Goal: Task Accomplishment & Management: Use online tool/utility

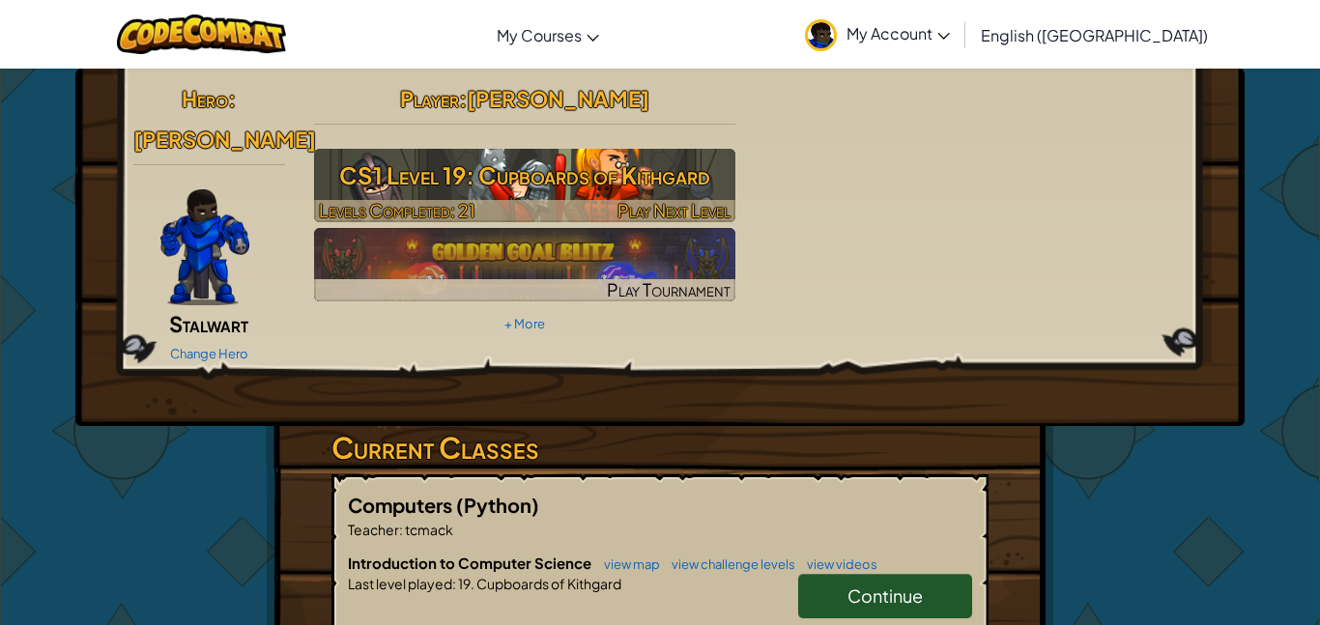
click at [678, 186] on h3 "CS1 Level 19: Cupboards of Kithgard" at bounding box center [525, 175] width 422 height 43
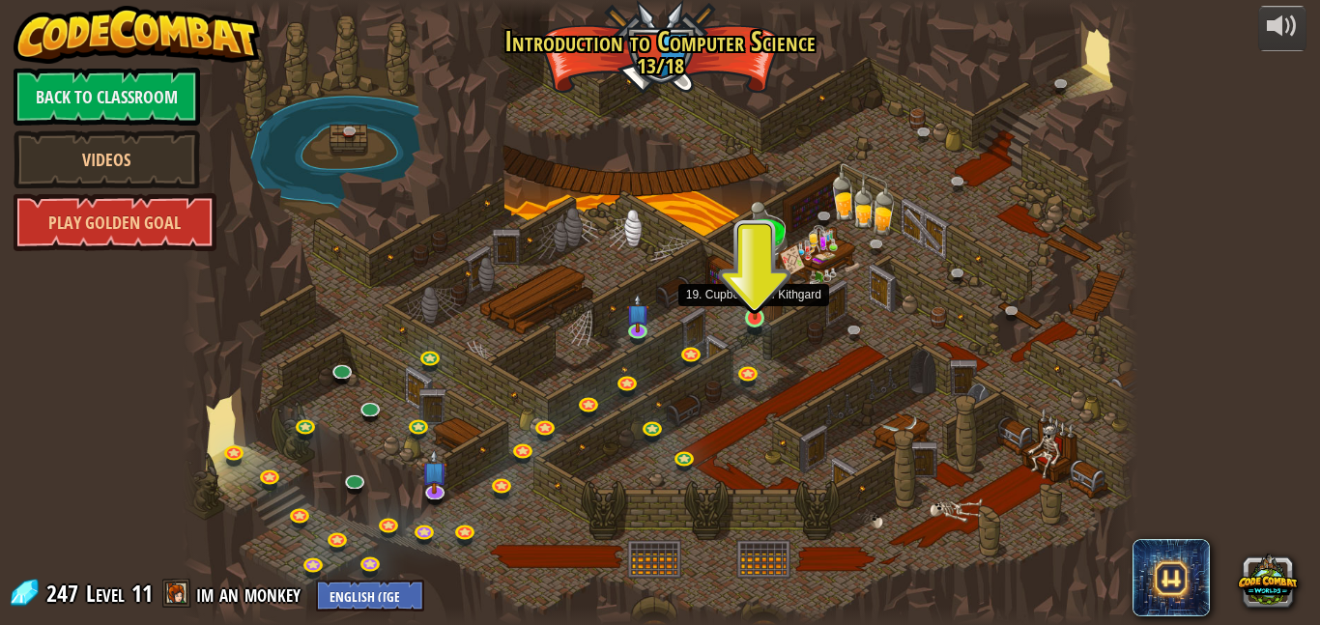
click at [744, 313] on img at bounding box center [755, 294] width 22 height 52
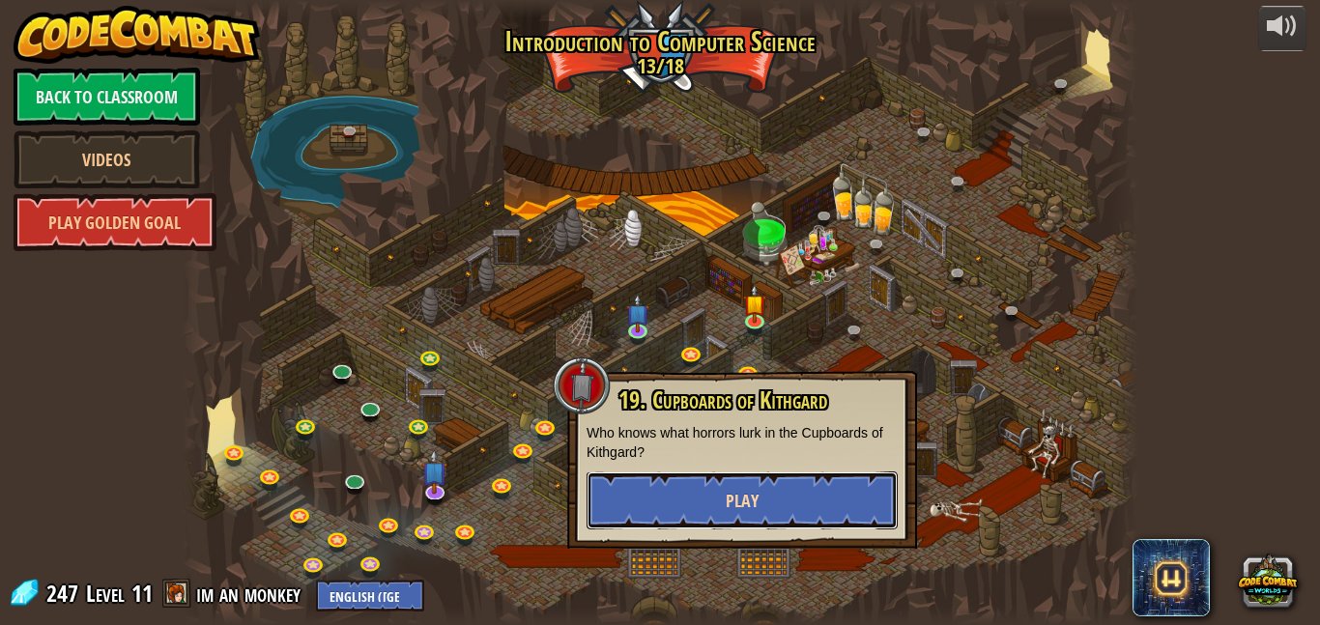
click at [765, 478] on button "Play" at bounding box center [741, 500] width 311 height 58
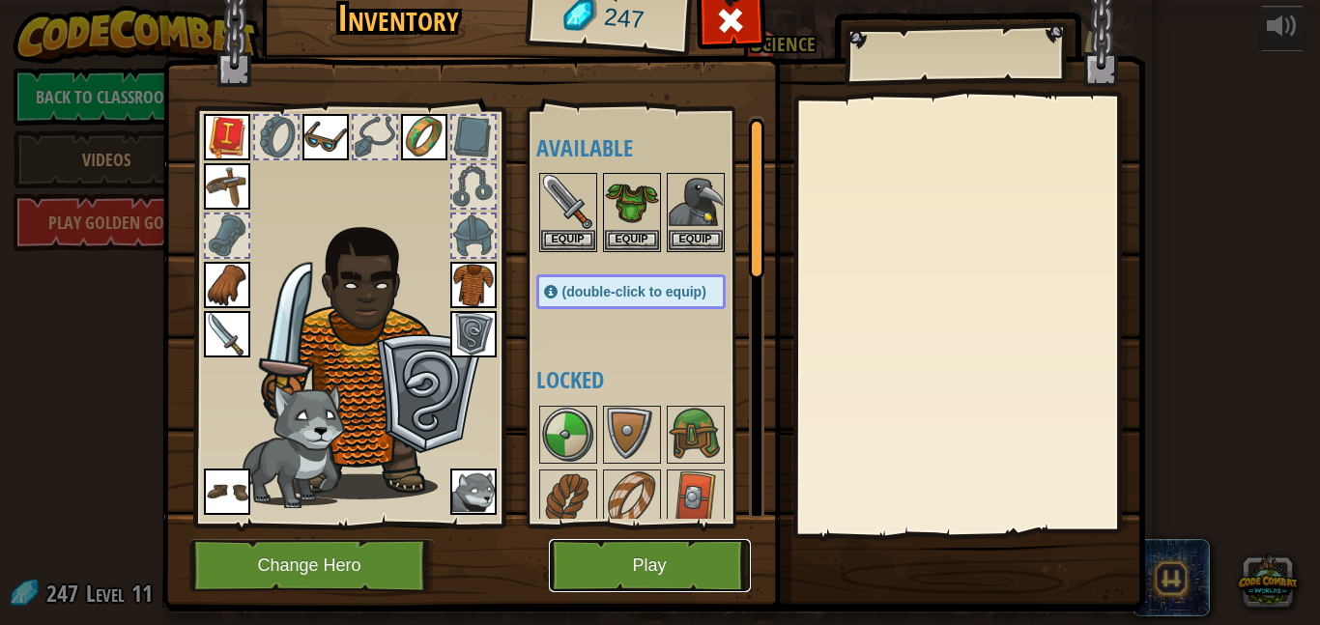
click at [577, 559] on button "Play" at bounding box center [650, 565] width 202 height 53
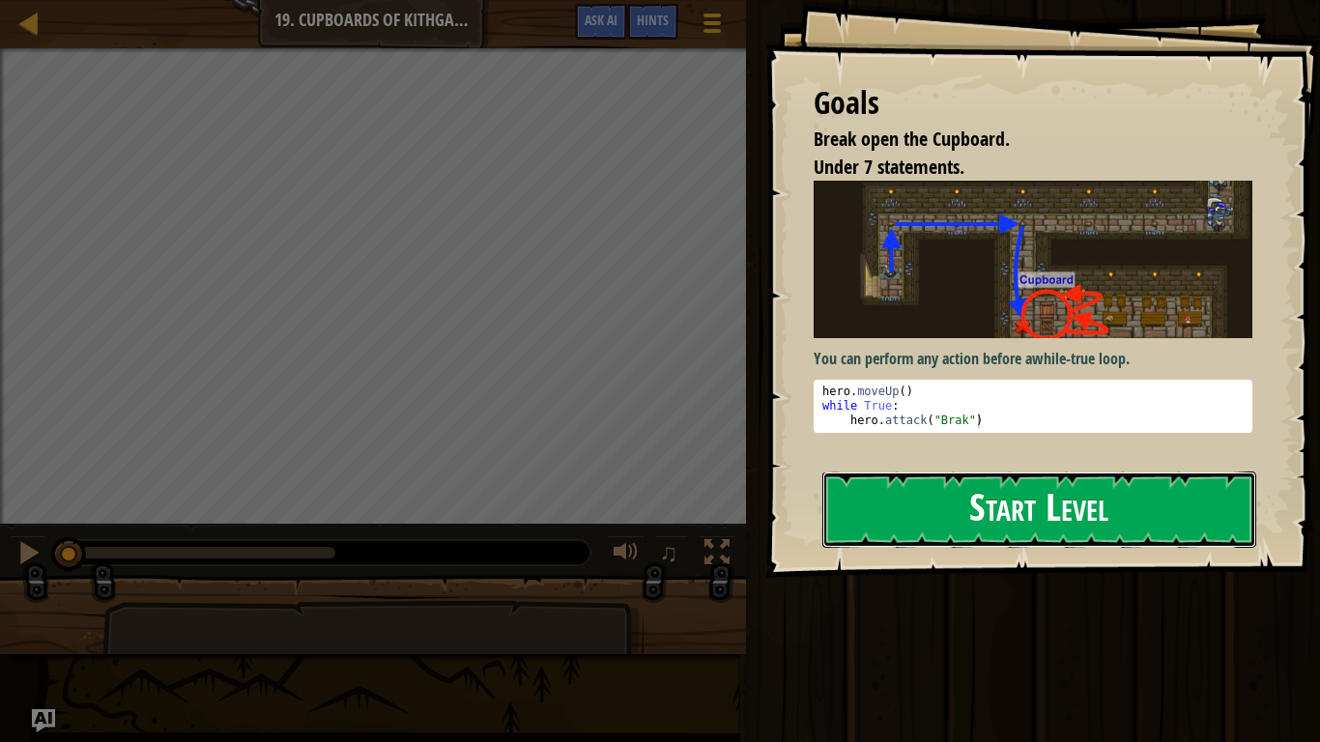
click at [868, 484] on button "Start Level" at bounding box center [1039, 509] width 434 height 76
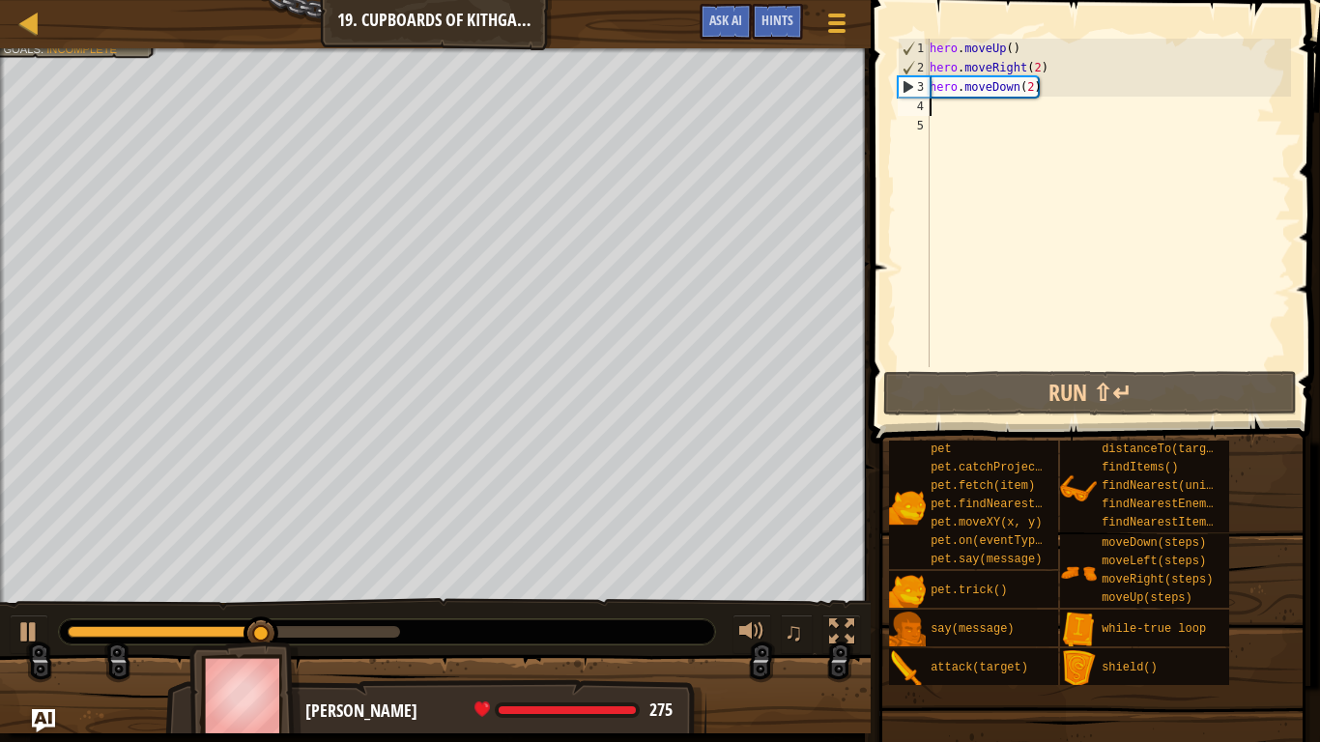
click at [1025, 102] on div "hero . moveUp ( ) hero . moveRight ( 2 ) hero . moveDown ( 2 )" at bounding box center [1107, 222] width 365 height 367
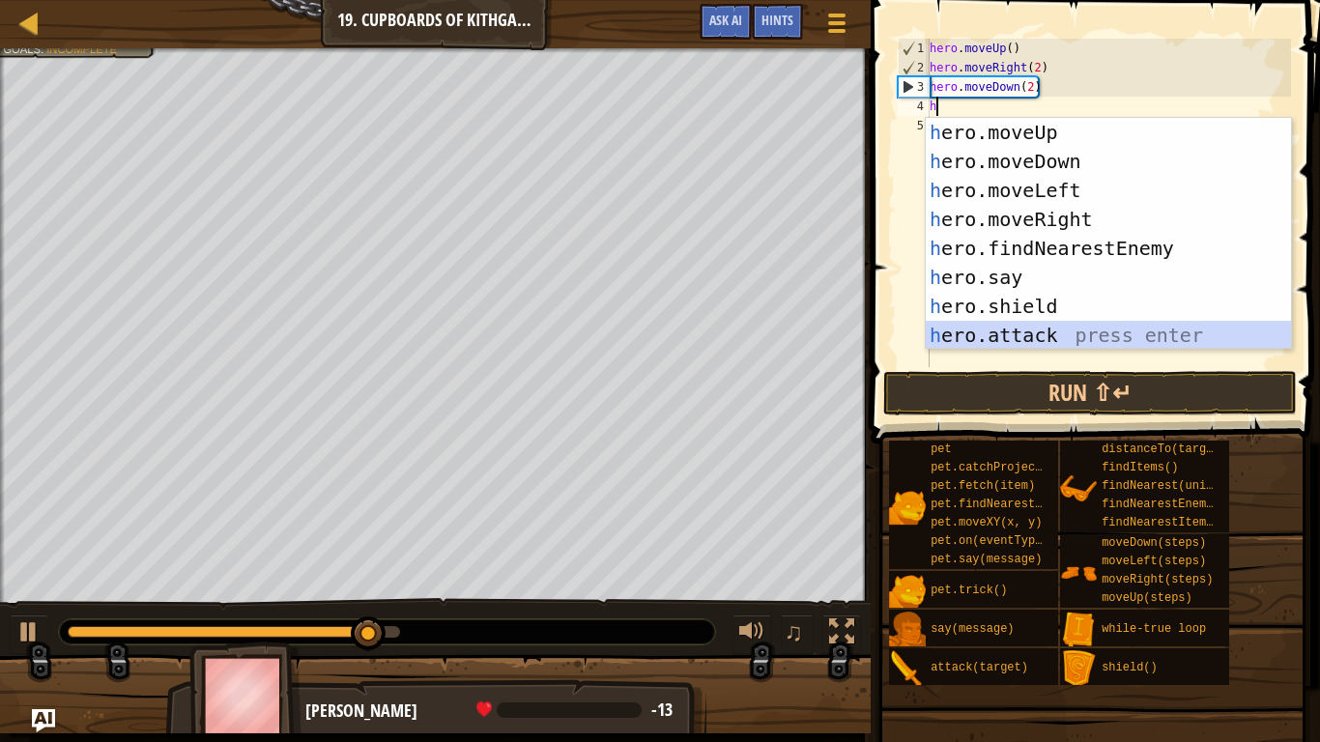
click at [1031, 332] on div "h ero.moveUp press enter h ero.moveDown press enter h ero.moveLeft press enter …" at bounding box center [1107, 263] width 365 height 290
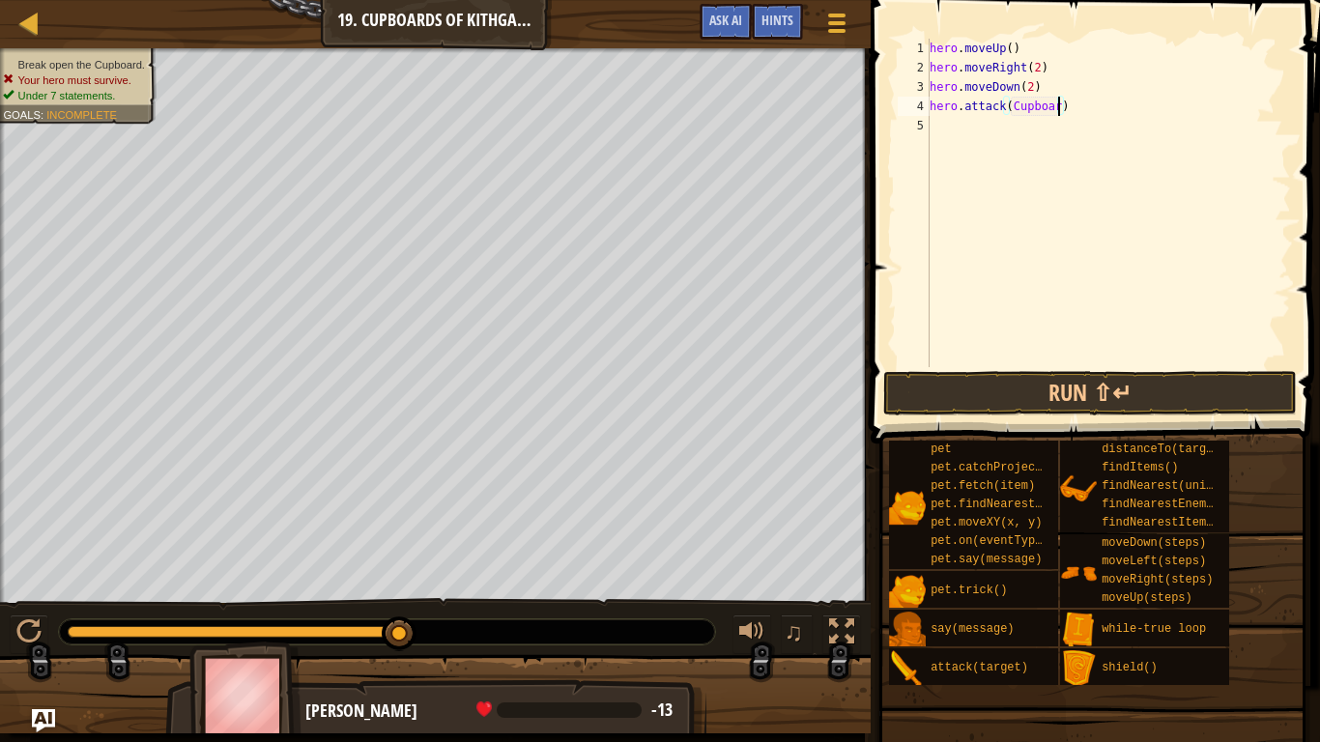
scroll to position [9, 19]
click at [986, 398] on button "Run ⇧↵" at bounding box center [1089, 393] width 413 height 44
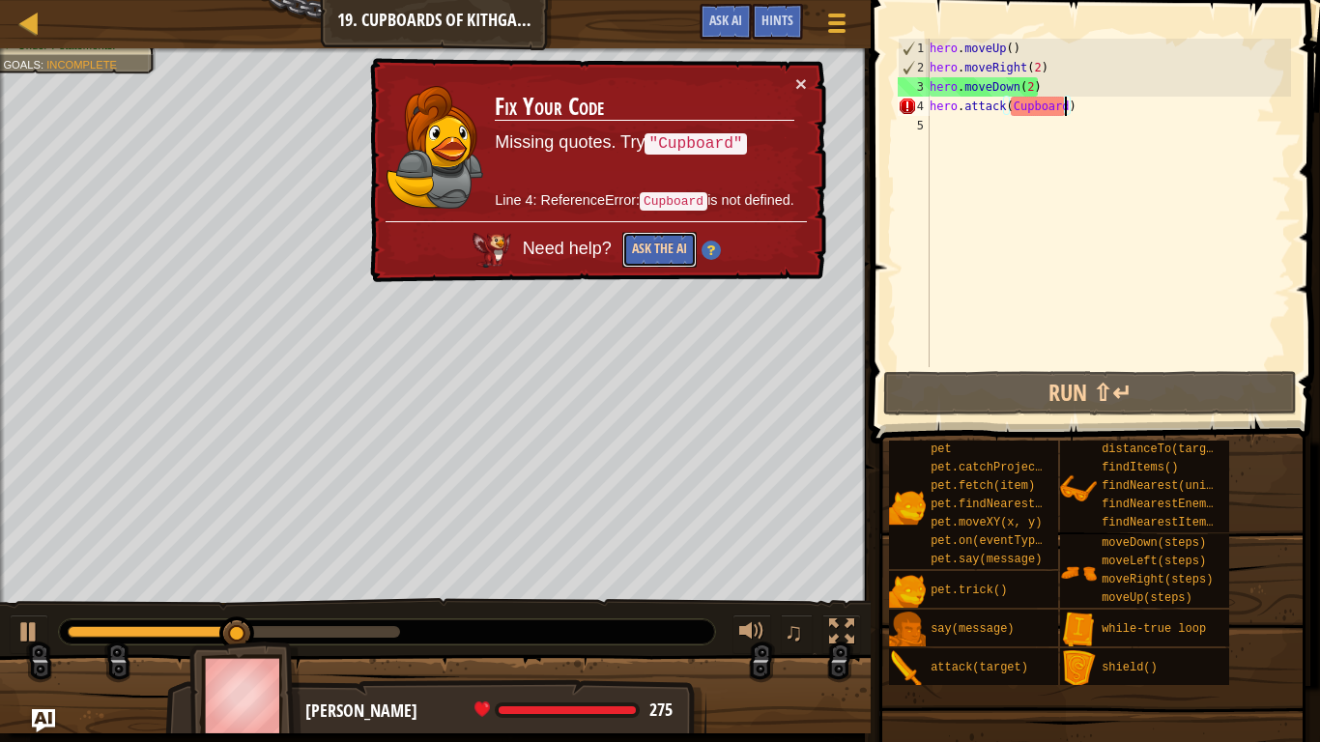
click at [665, 241] on button "Ask the AI" at bounding box center [659, 250] width 74 height 36
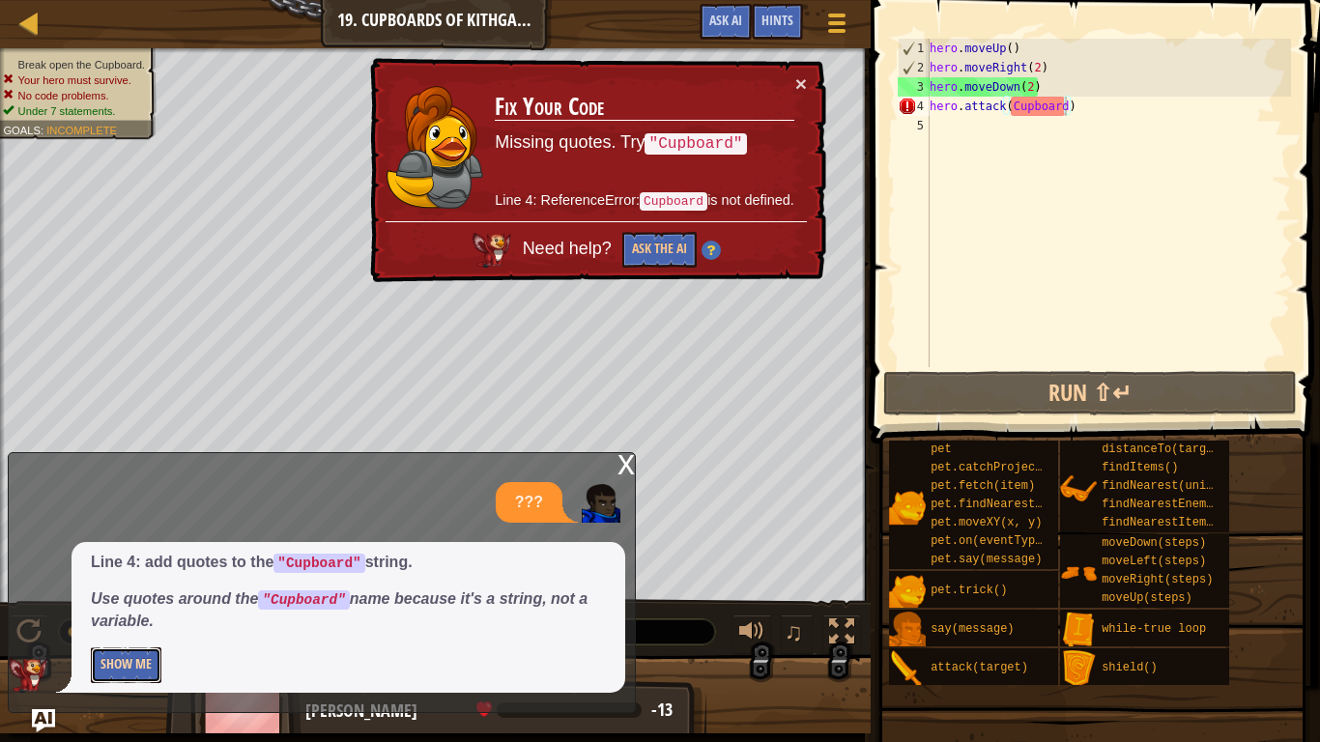
click at [98, 624] on button "Show Me" at bounding box center [126, 665] width 71 height 36
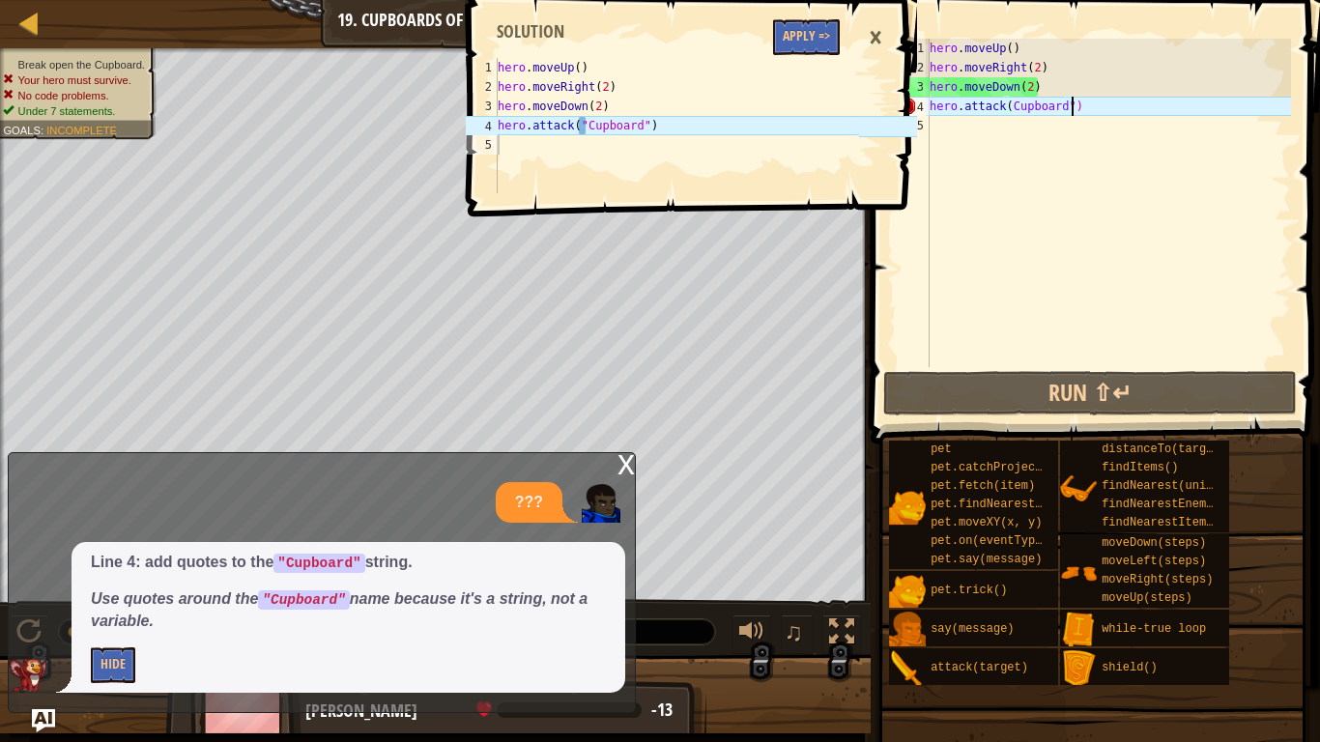
scroll to position [9, 20]
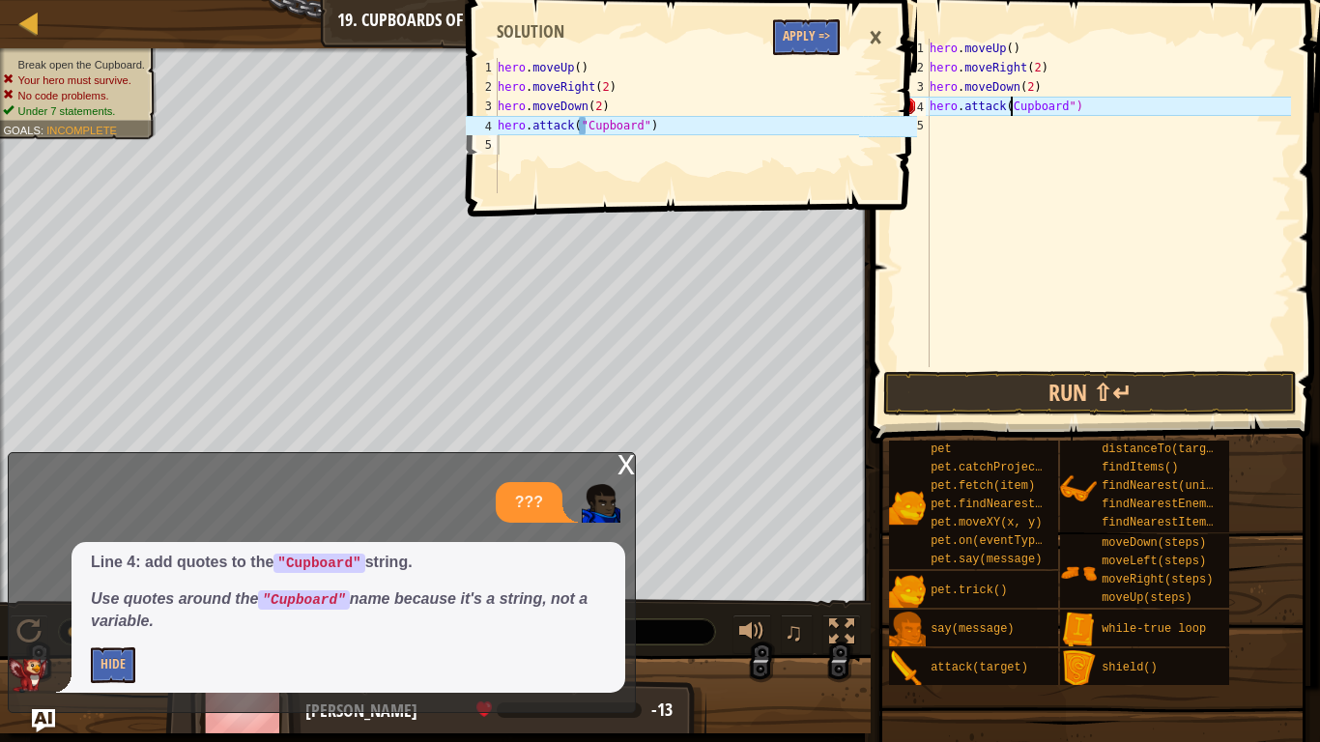
click at [1009, 104] on div "hero . moveUp ( ) hero . moveRight ( 2 ) hero . moveDown ( 2 ) hero . attack ( …" at bounding box center [1107, 222] width 365 height 367
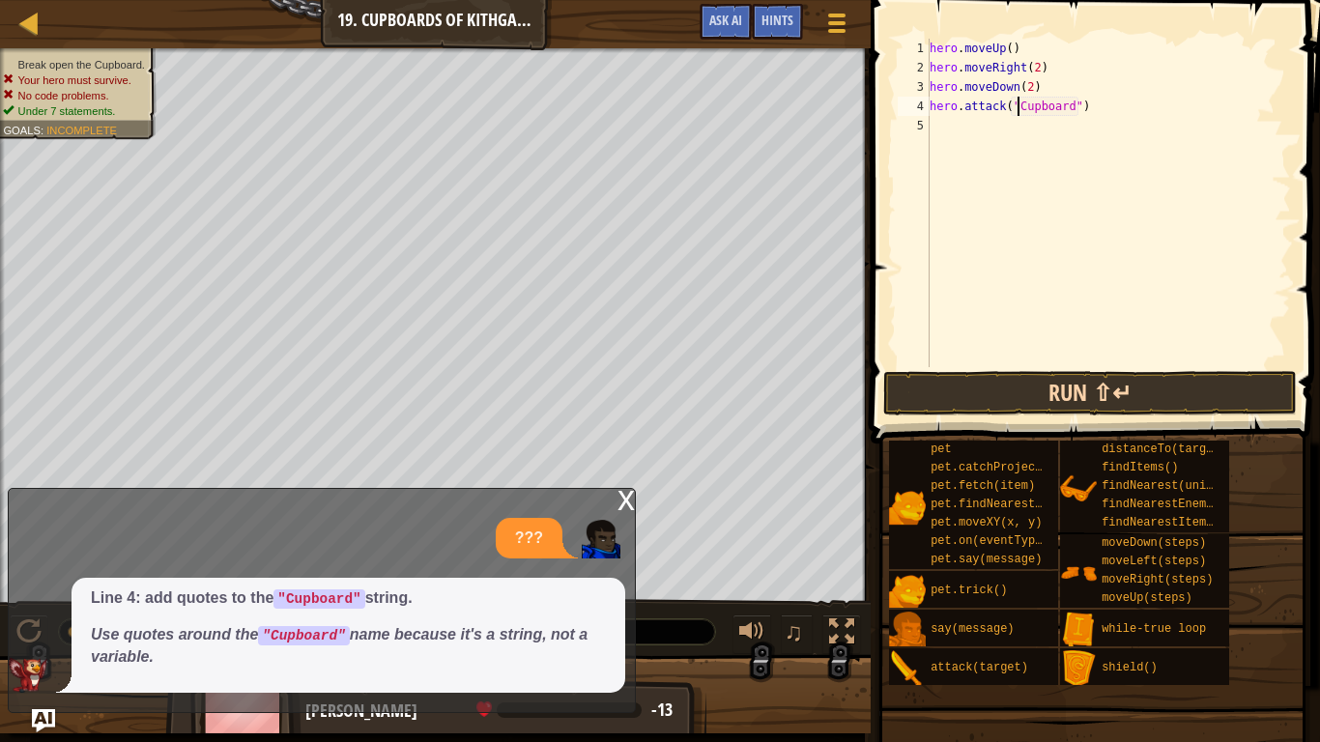
type textarea "hero.attack("Cupboard")"
click at [1150, 377] on button "Run ⇧↵" at bounding box center [1089, 393] width 413 height 44
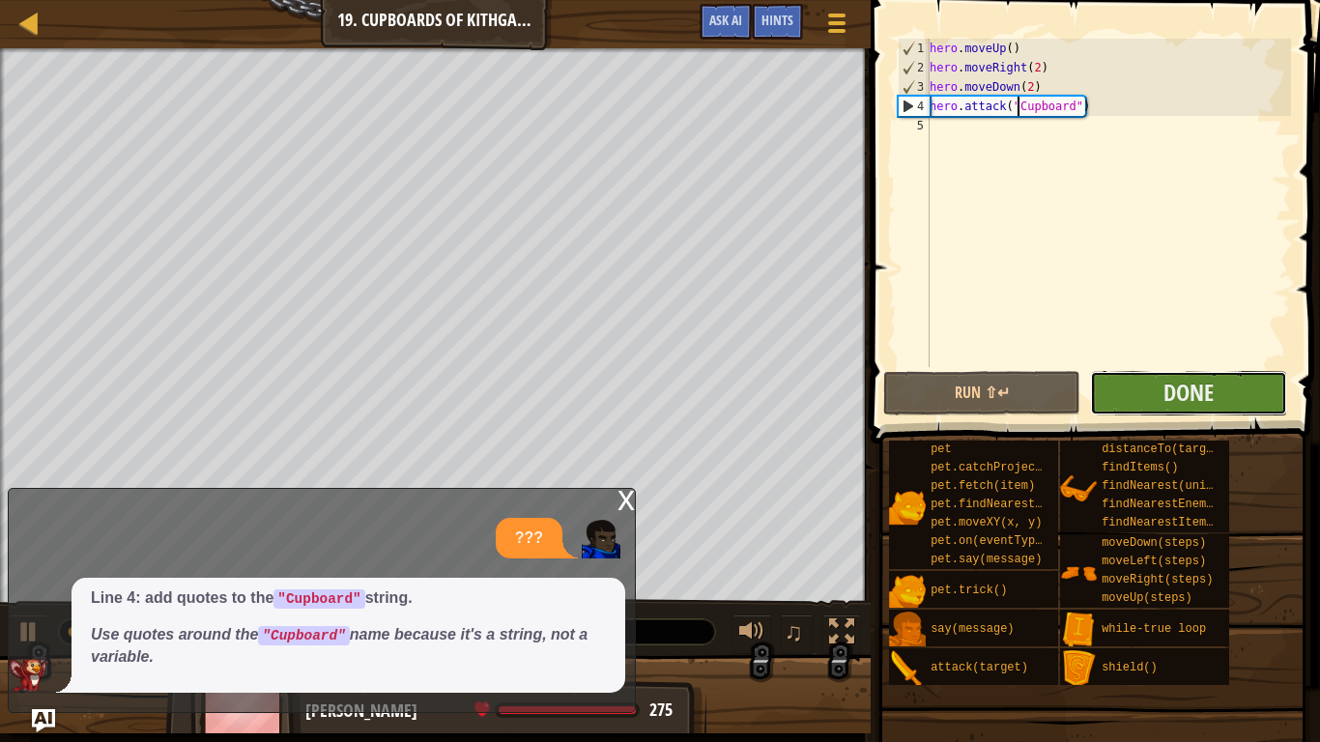
click at [1132, 396] on button "Done" at bounding box center [1188, 393] width 197 height 44
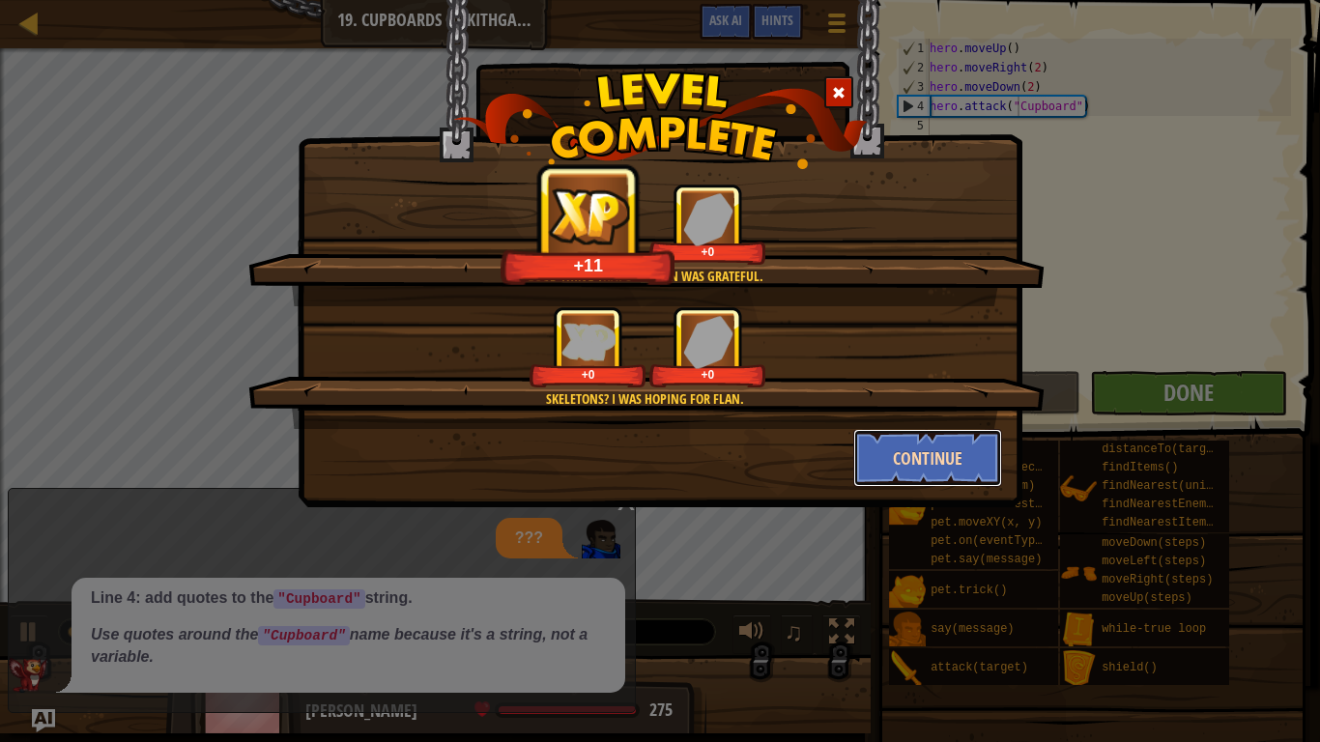
click at [876, 449] on button "Continue" at bounding box center [928, 458] width 150 height 58
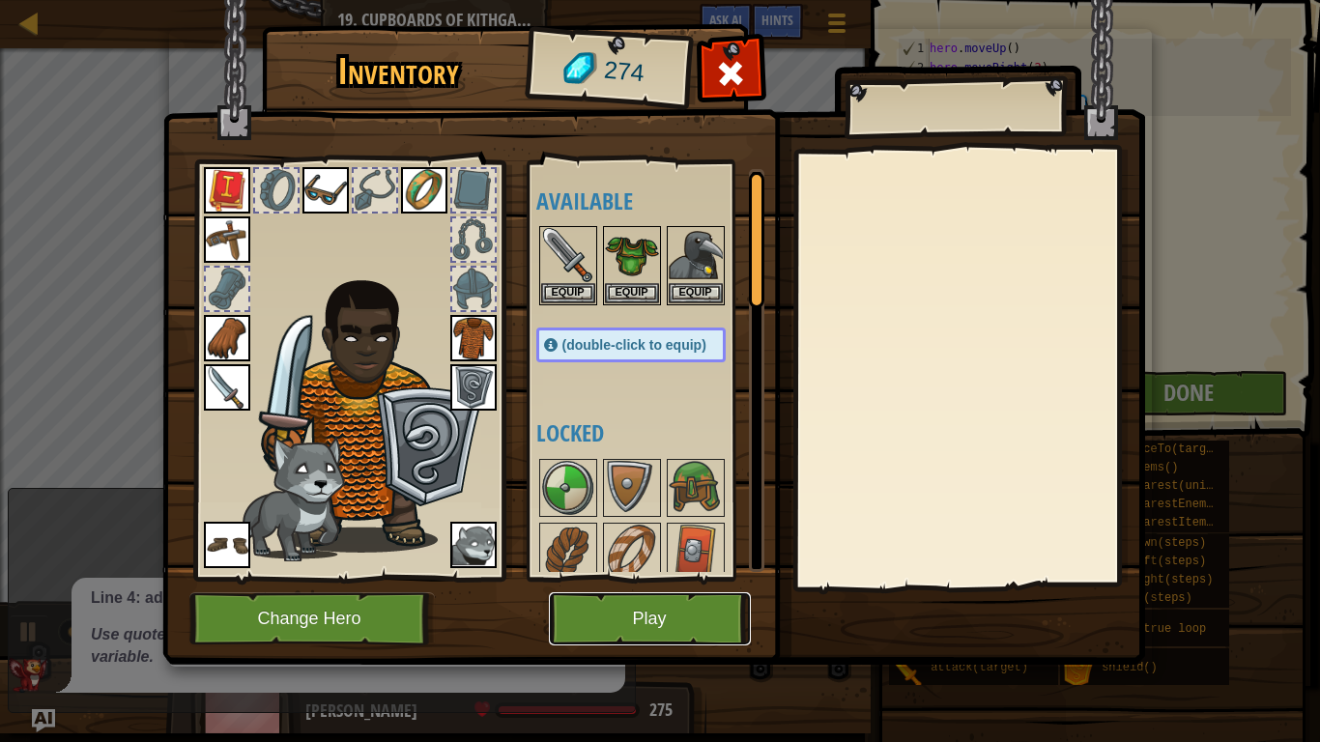
click at [649, 624] on button "Play" at bounding box center [650, 618] width 202 height 53
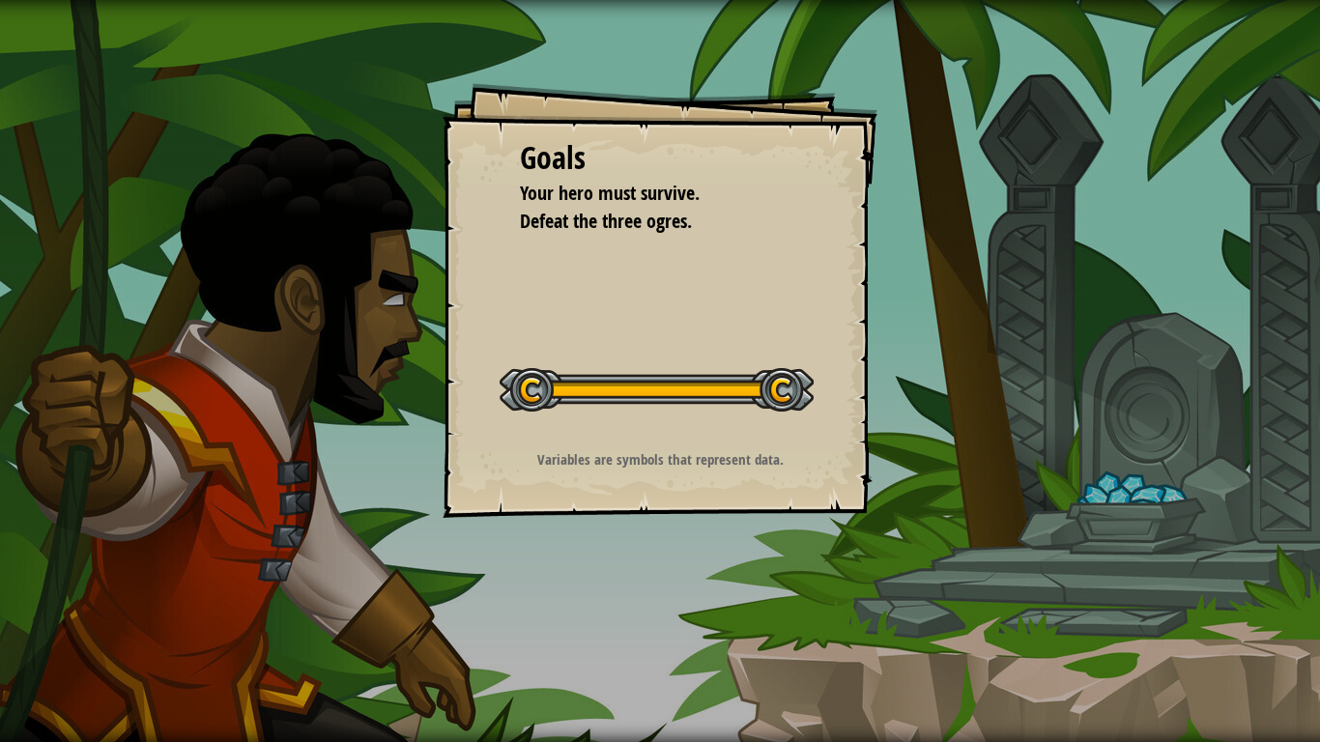
click at [655, 413] on div "Goals Your hero must survive. Defeat the three ogres. Start Level Error loading…" at bounding box center [659, 300] width 435 height 435
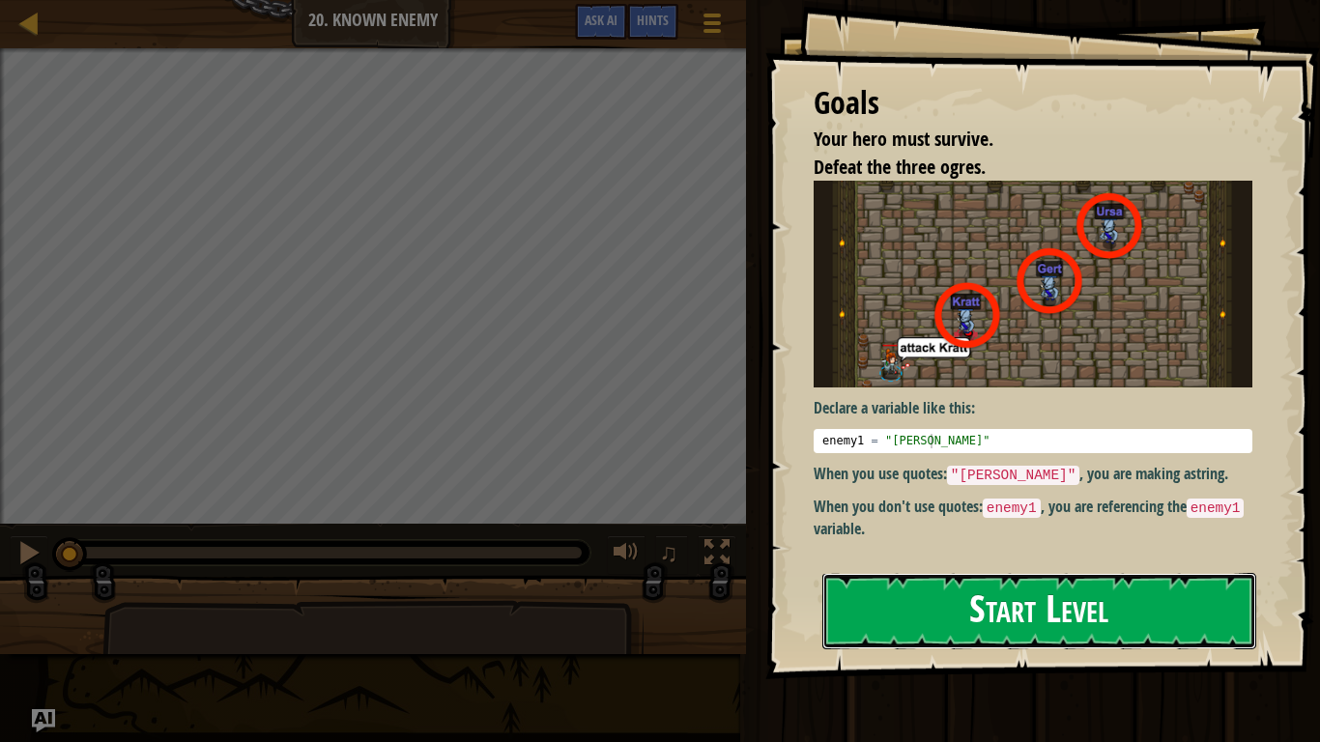
click at [923, 573] on button "Start Level" at bounding box center [1039, 611] width 434 height 76
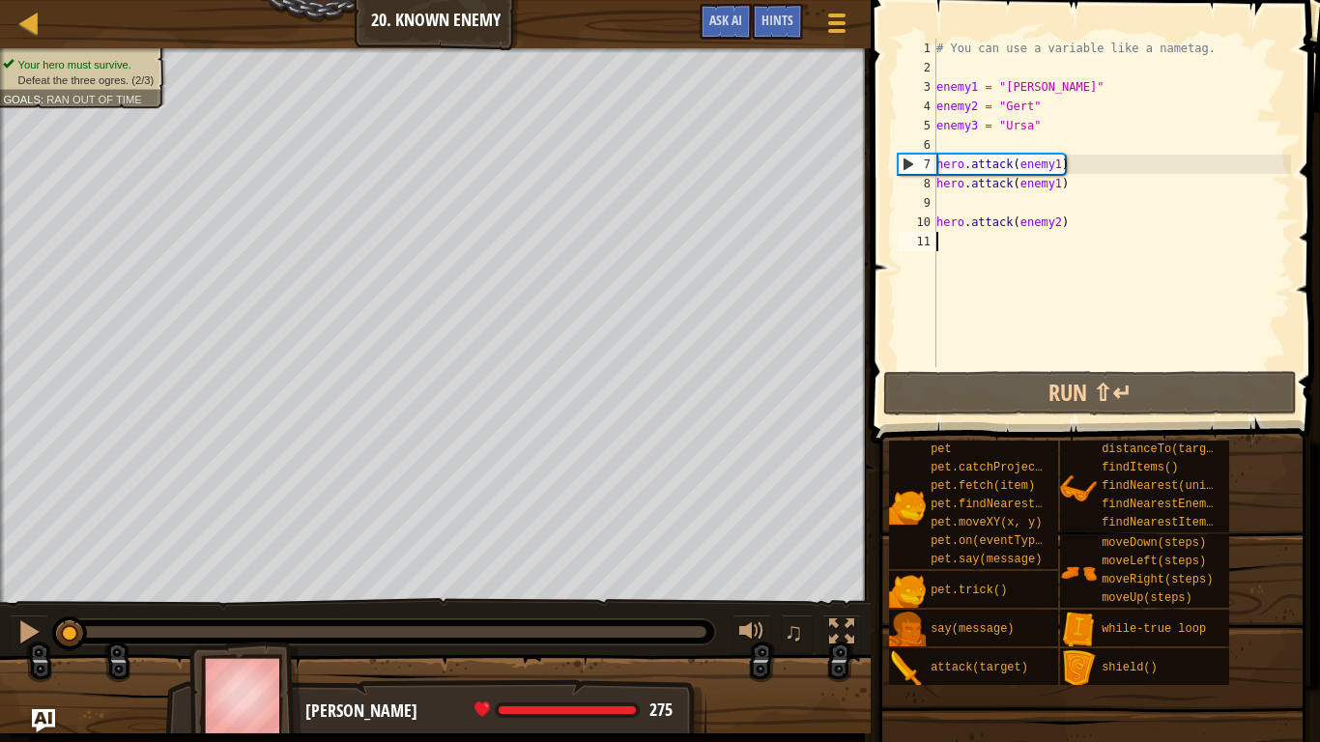
click at [1052, 158] on div "# You can use a variable like a nametag. enemy1 = "[PERSON_NAME]" enemy2 = "[PE…" at bounding box center [1111, 222] width 358 height 367
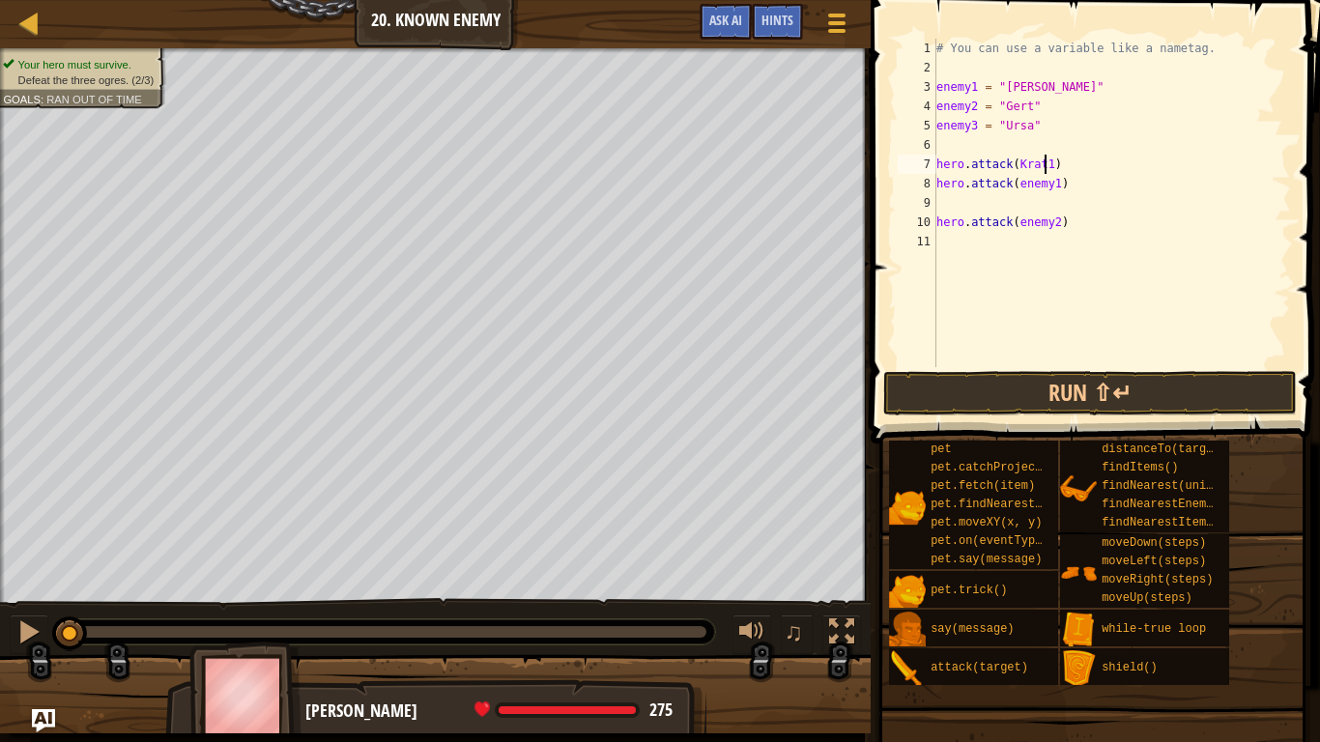
scroll to position [9, 16]
click at [1058, 176] on div "# You can use a variable like a nametag. enemy1 = "[PERSON_NAME]" enemy2 = "[PE…" at bounding box center [1111, 222] width 358 height 367
click at [1055, 162] on div "# You can use a variable like a nametag. enemy1 = "[PERSON_NAME]" enemy2 = "[PE…" at bounding box center [1111, 222] width 358 height 367
click at [1057, 181] on div "# You can use a variable like a nametag. enemy1 = "[PERSON_NAME]" enemy2 = "[PE…" at bounding box center [1111, 222] width 358 height 367
click at [1052, 222] on div "# You can use a variable like a nametag. enemy1 = "[PERSON_NAME]" enemy2 = "[PE…" at bounding box center [1111, 222] width 358 height 367
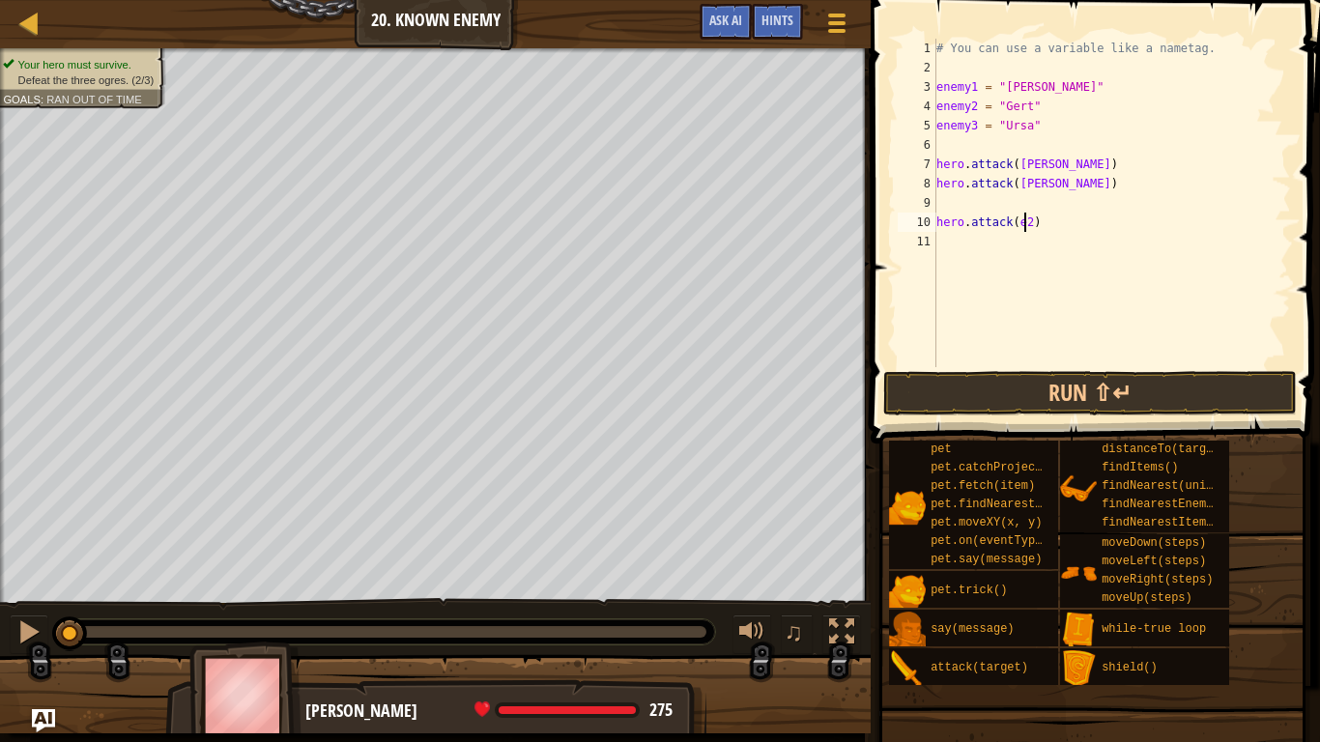
scroll to position [9, 13]
type textarea "hero.attack(Gert2)"
click at [973, 201] on div "# You can use a variable like a nametag. enemy1 = "[PERSON_NAME]" enemy2 = "[PE…" at bounding box center [1111, 222] width 358 height 367
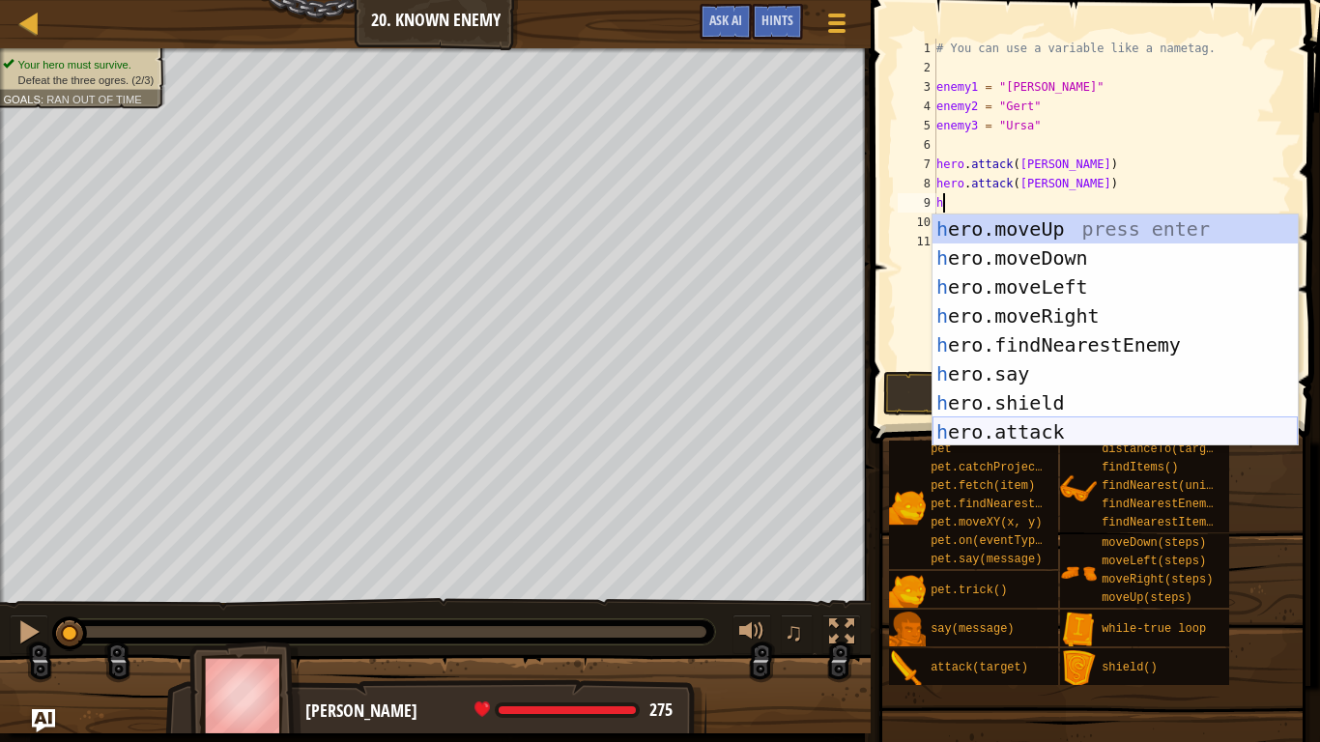
click at [1067, 423] on div "h ero.moveUp press enter h ero.moveDown press enter h ero.moveLeft press enter …" at bounding box center [1114, 359] width 365 height 290
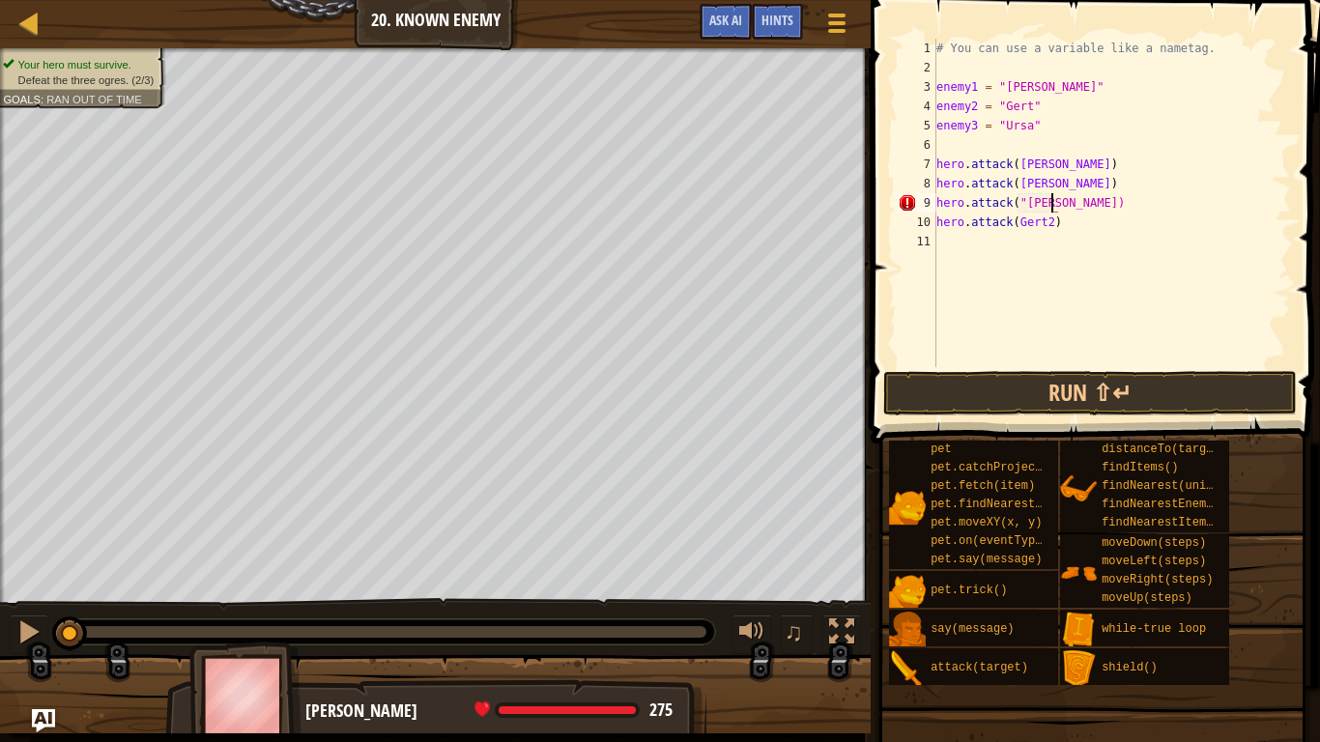
scroll to position [9, 17]
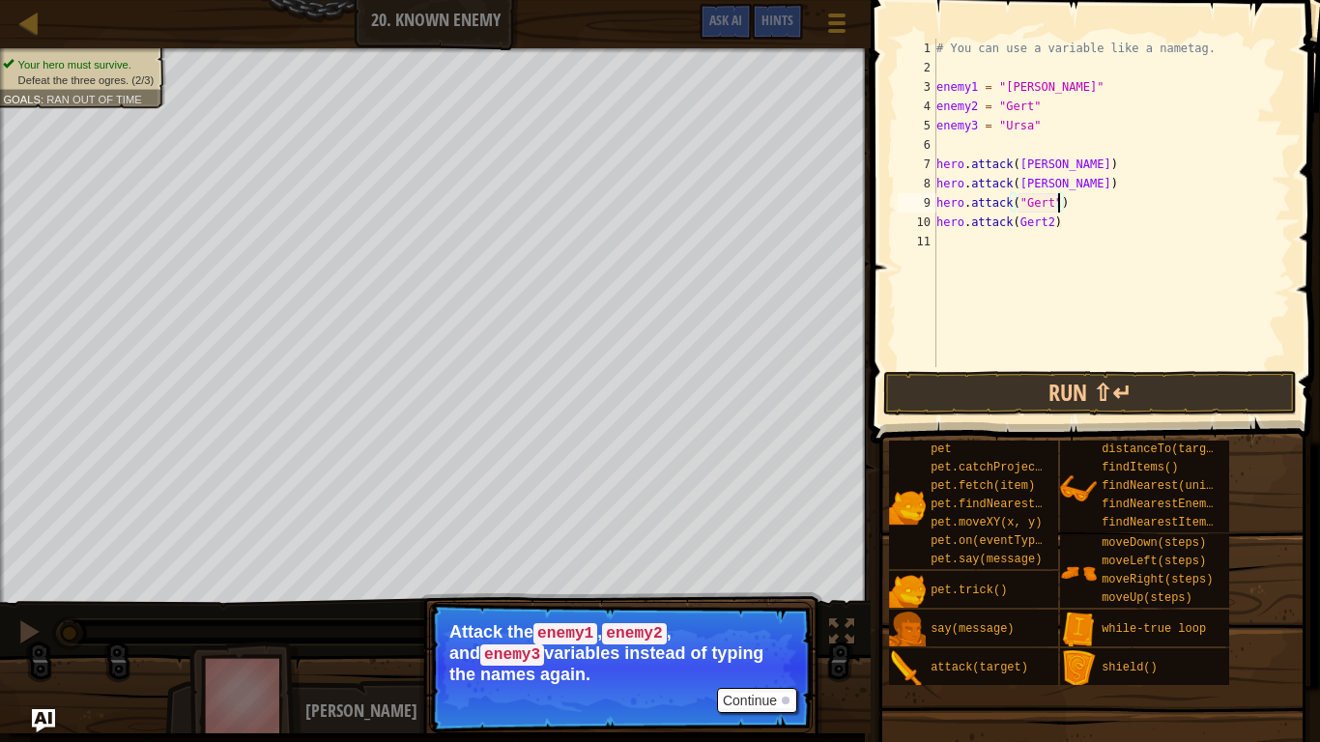
type textarea "hero.attack("Gert")"
click at [759, 624] on button "Continue" at bounding box center [757, 700] width 80 height 25
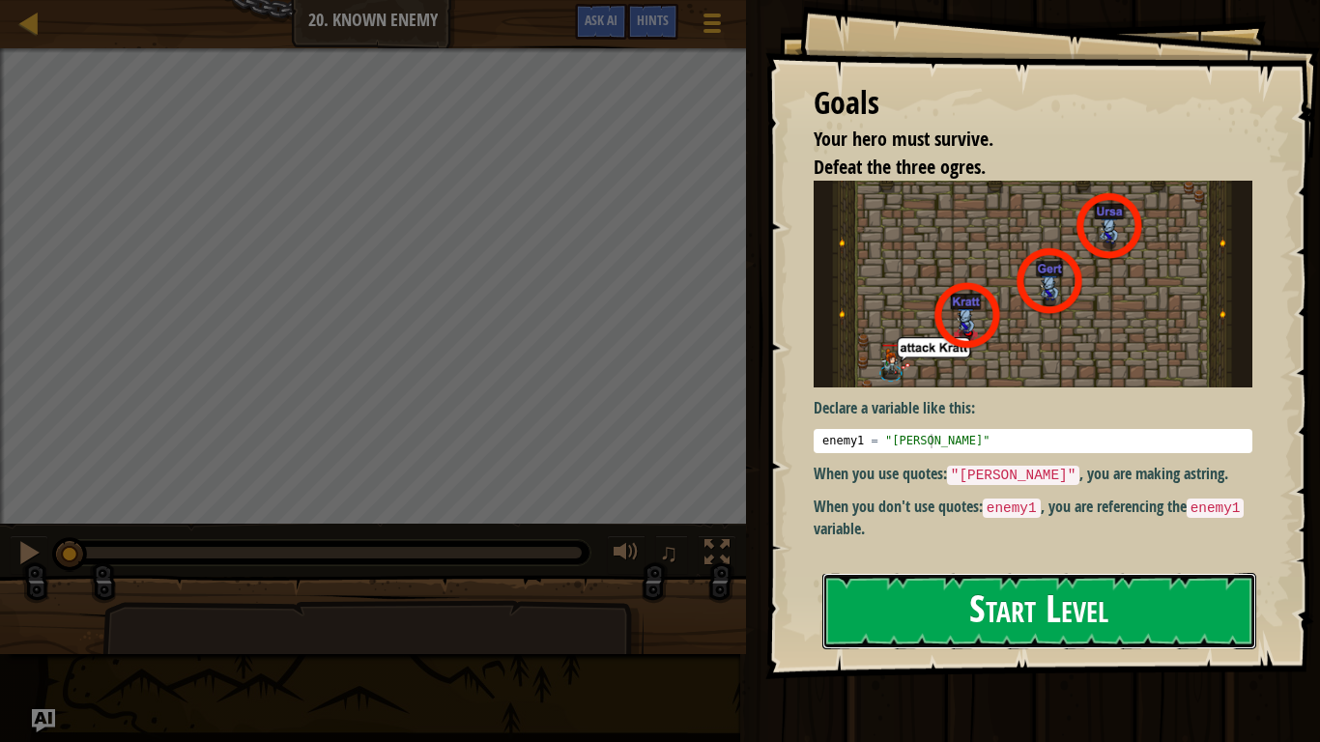
click at [951, 623] on button "Start Level" at bounding box center [1039, 611] width 434 height 76
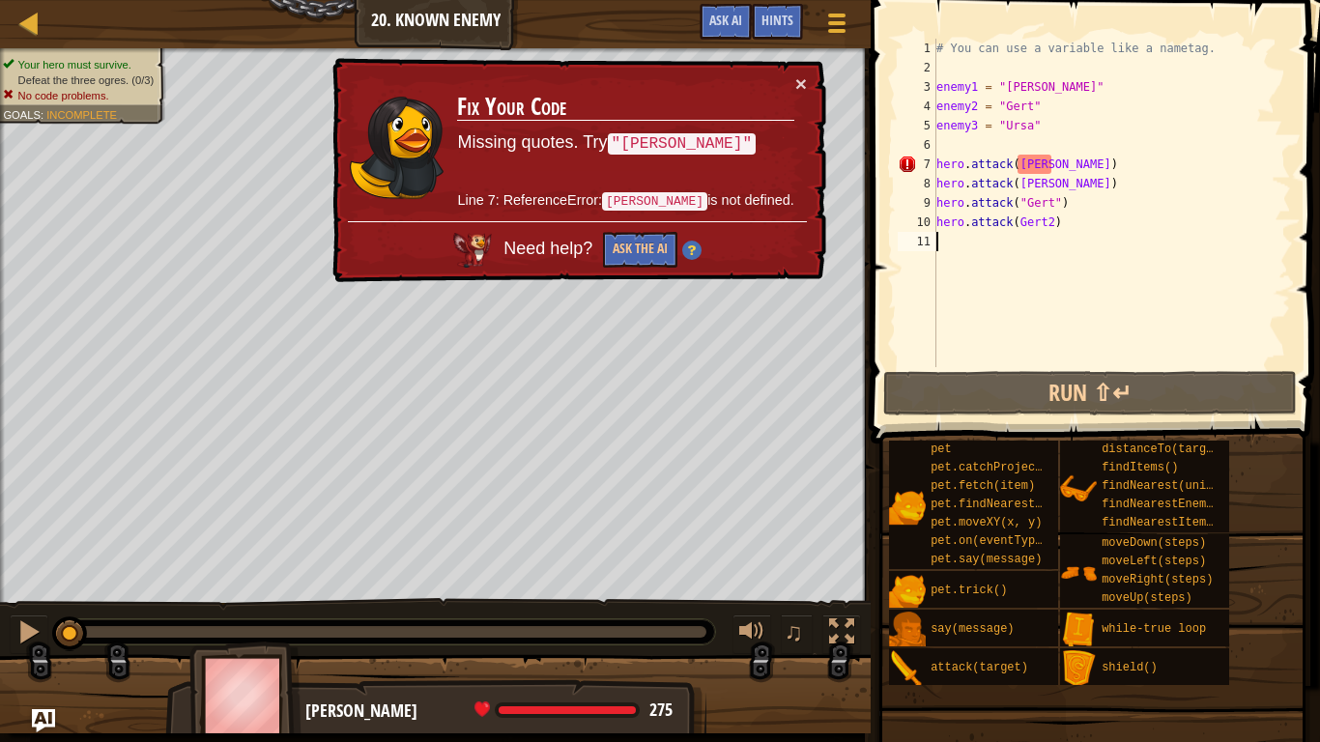
click at [934, 157] on div "7" at bounding box center [916, 164] width 39 height 19
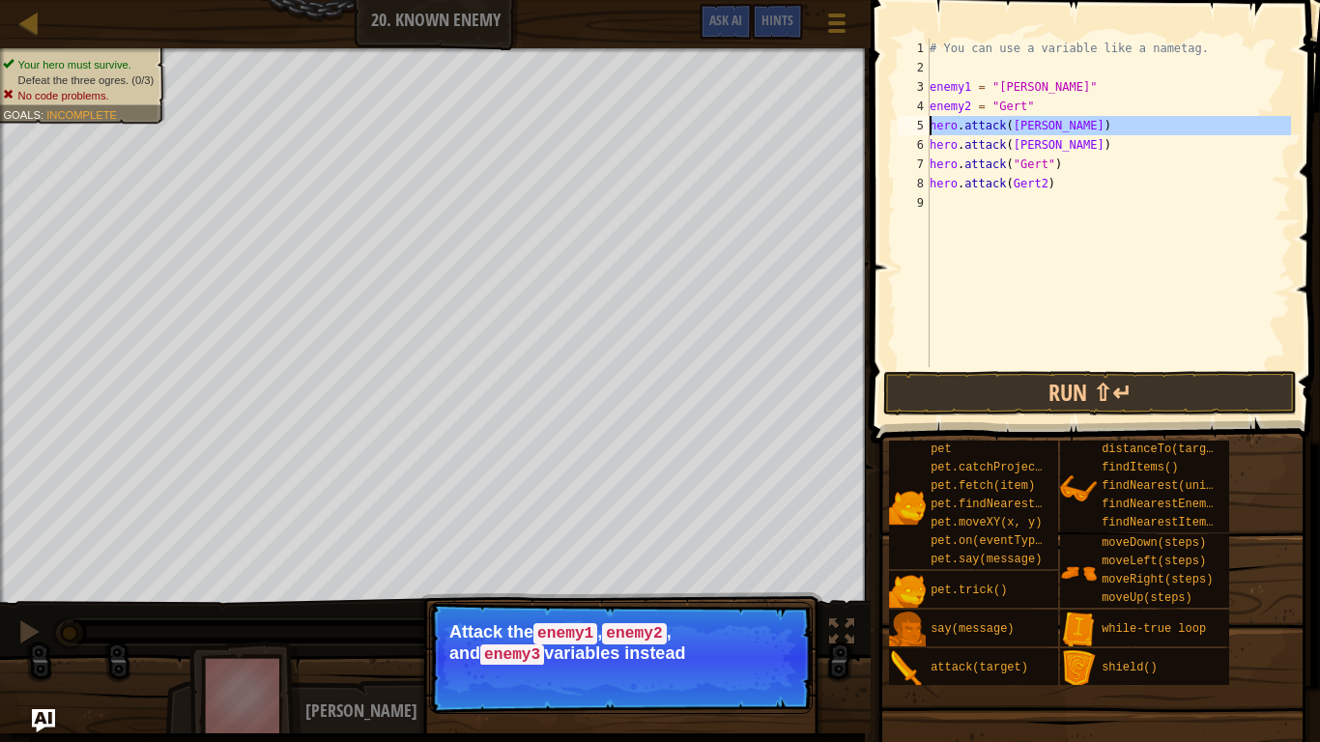
click at [926, 128] on div "5" at bounding box center [913, 125] width 32 height 19
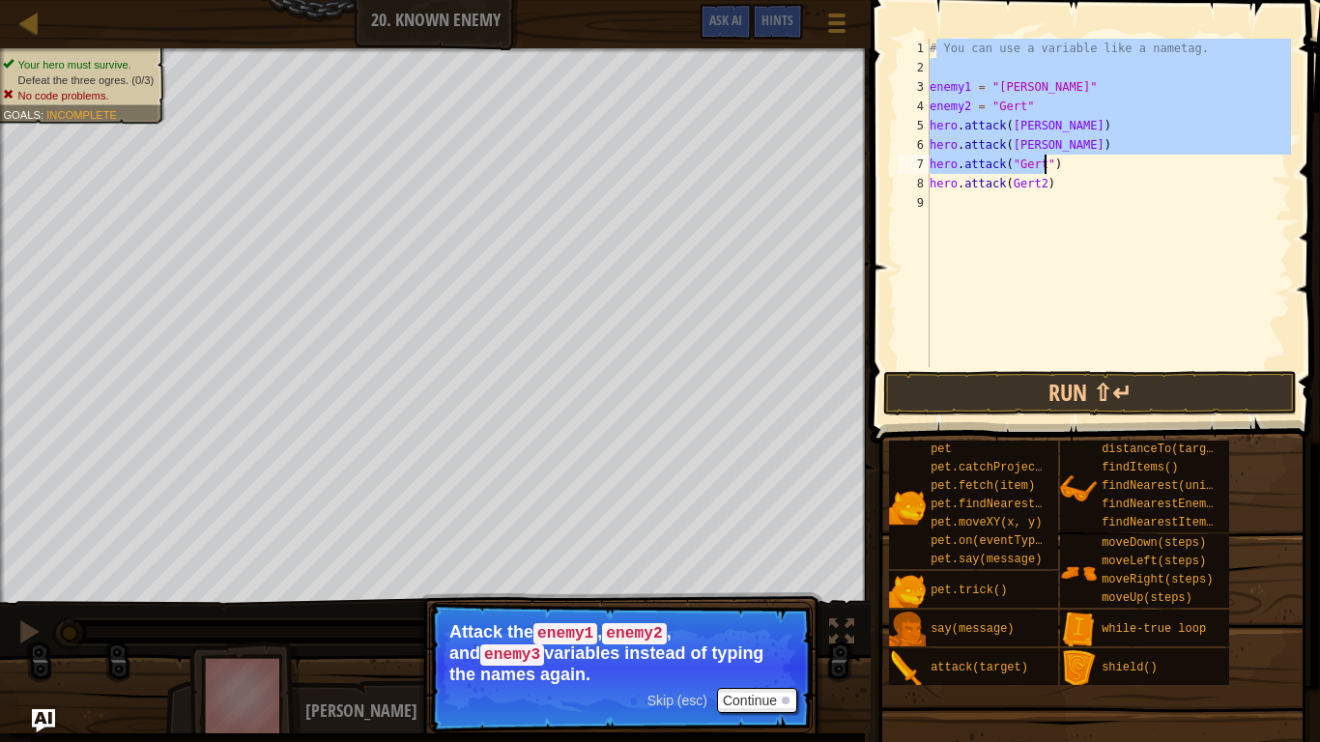
drag, startPoint x: 935, startPoint y: 45, endPoint x: 1156, endPoint y: 267, distance: 312.9
click at [1156, 267] on div "# You can use a variable like a nametag. enemy1 = "Kratt" enemy2 = "Gert" hero …" at bounding box center [1107, 222] width 365 height 367
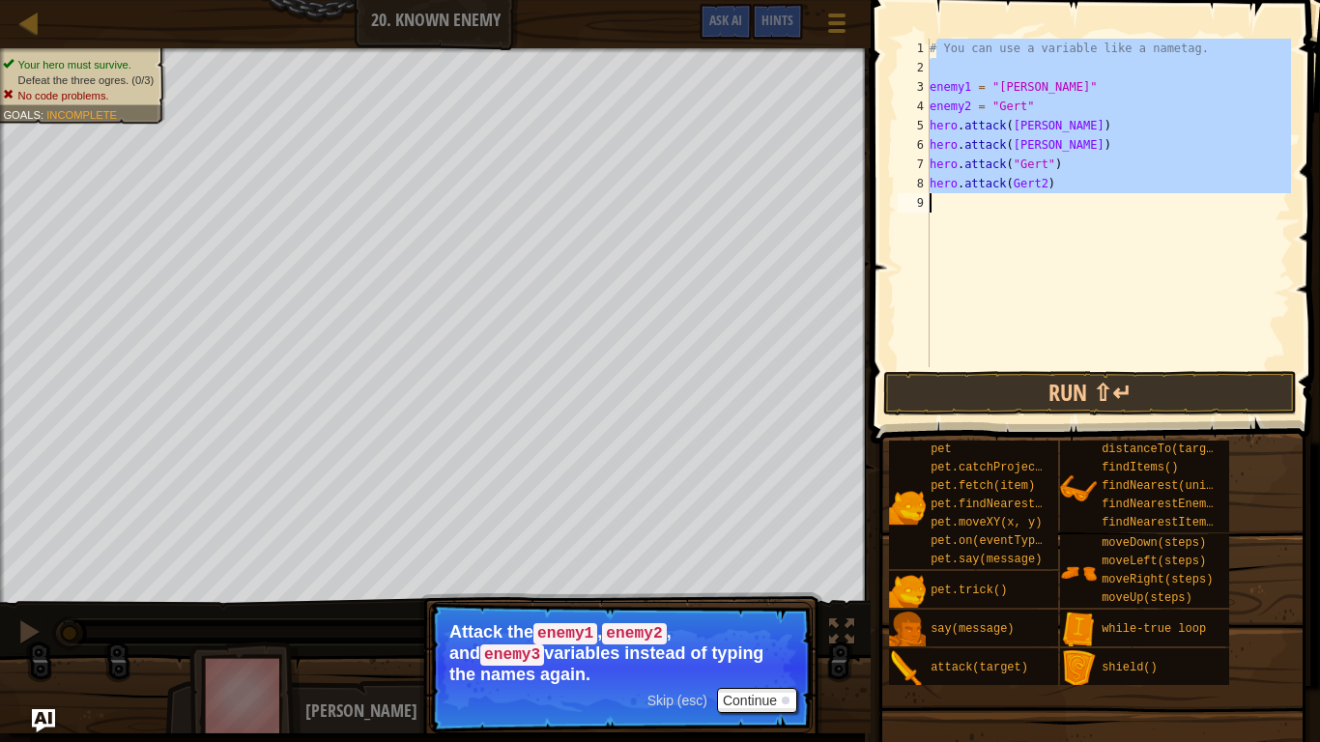
type textarea "#"
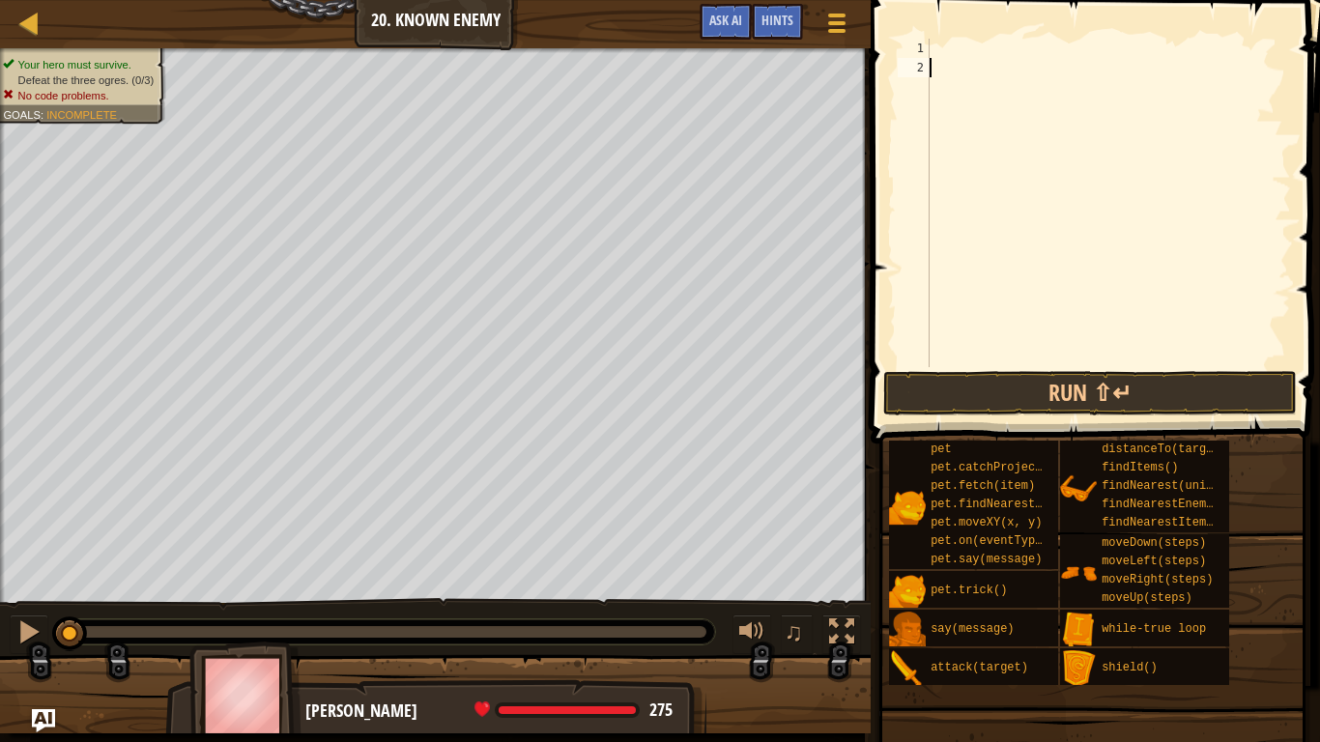
click at [1103, 81] on div at bounding box center [1107, 222] width 365 height 367
click at [1029, 50] on div at bounding box center [1107, 222] width 365 height 367
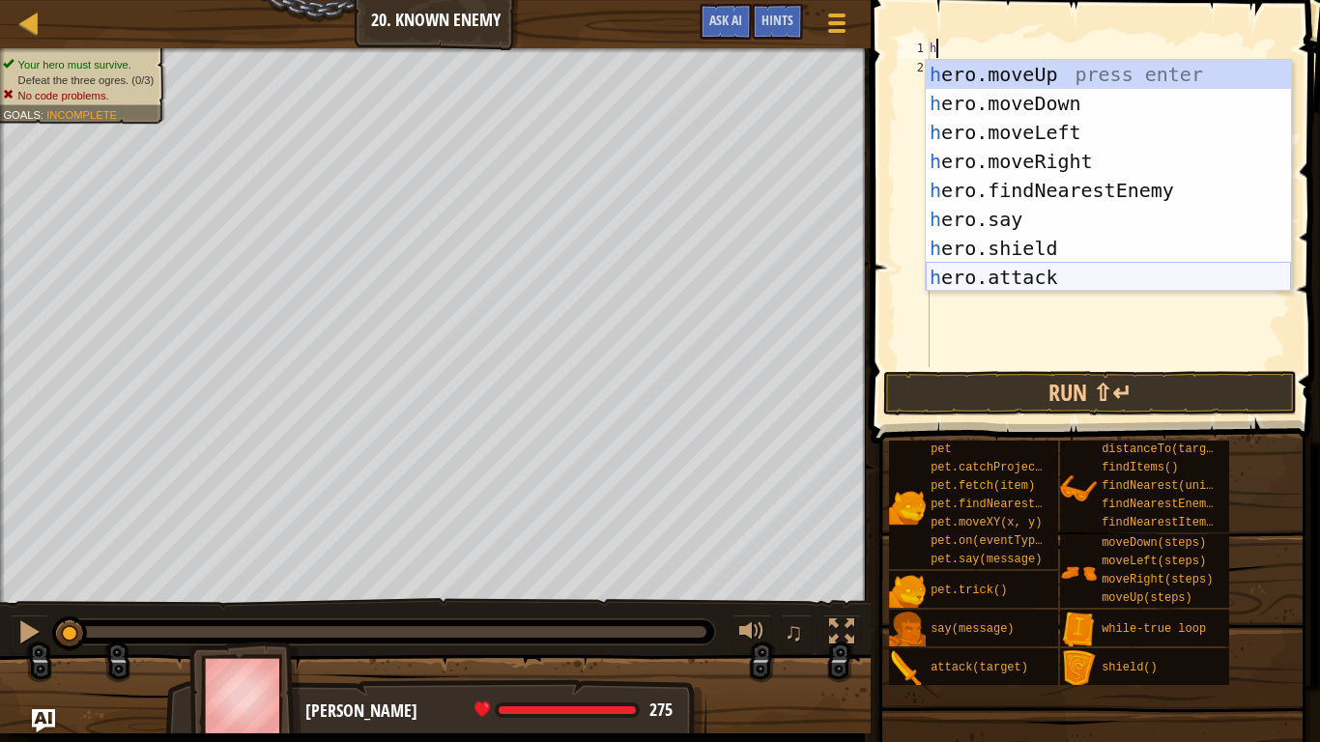
click at [966, 275] on div "h ero.moveUp press enter h ero.moveDown press enter h ero.moveLeft press enter …" at bounding box center [1107, 205] width 365 height 290
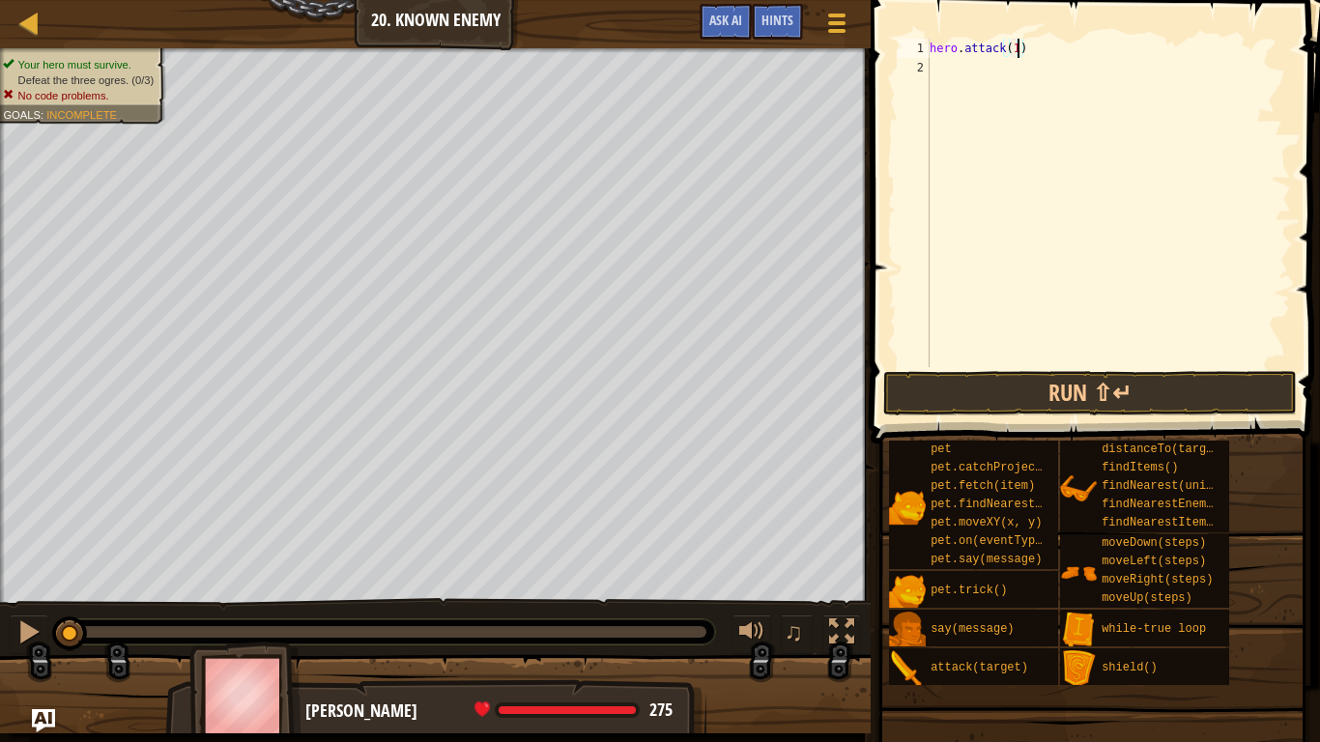
scroll to position [9, 12]
click at [778, 18] on span "Hints" at bounding box center [777, 20] width 32 height 18
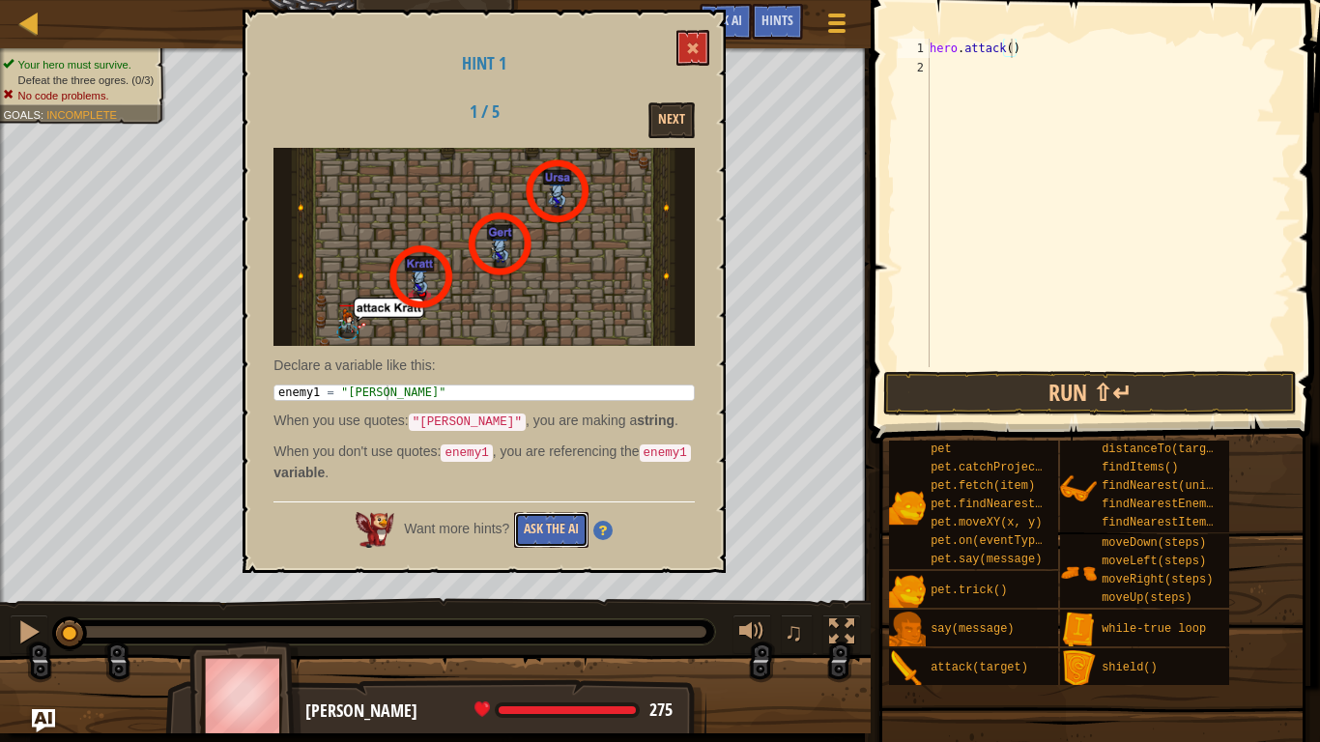
click at [540, 533] on button "Ask the AI" at bounding box center [551, 530] width 74 height 36
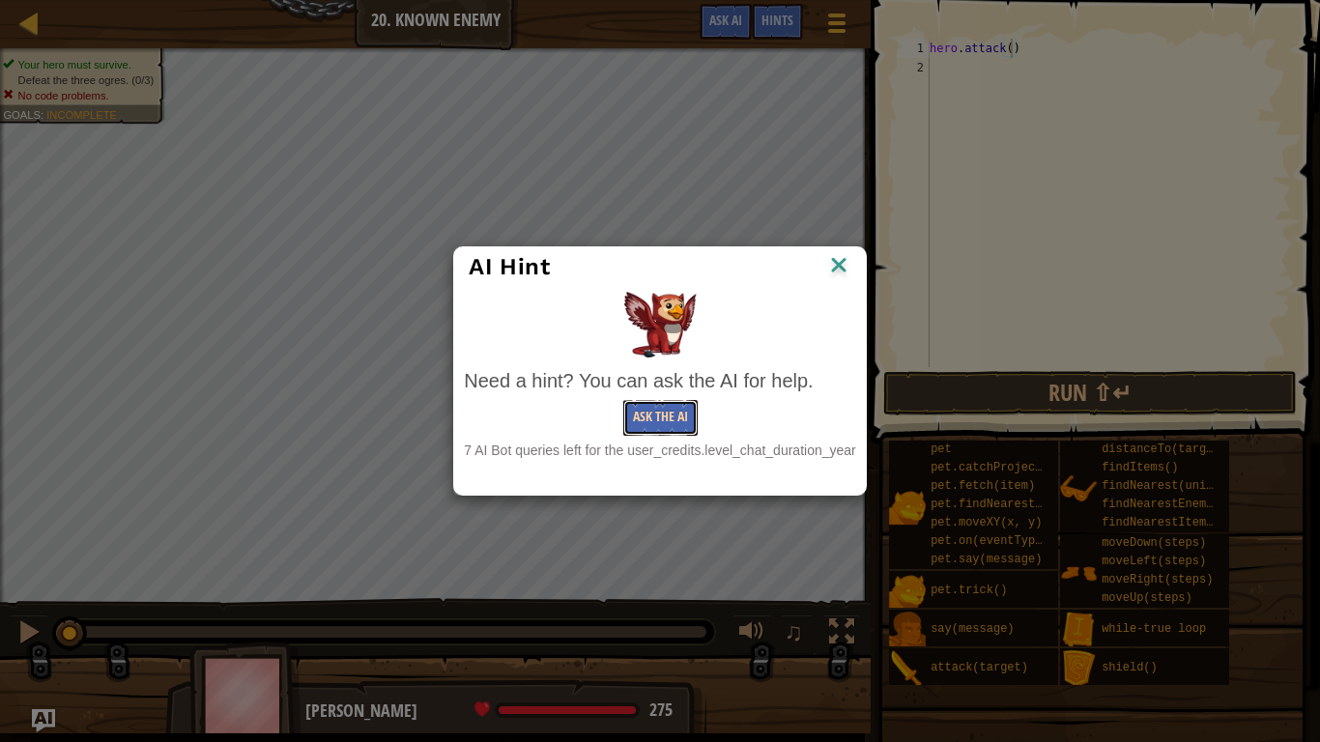
click at [660, 421] on button "Ask the AI" at bounding box center [660, 418] width 74 height 36
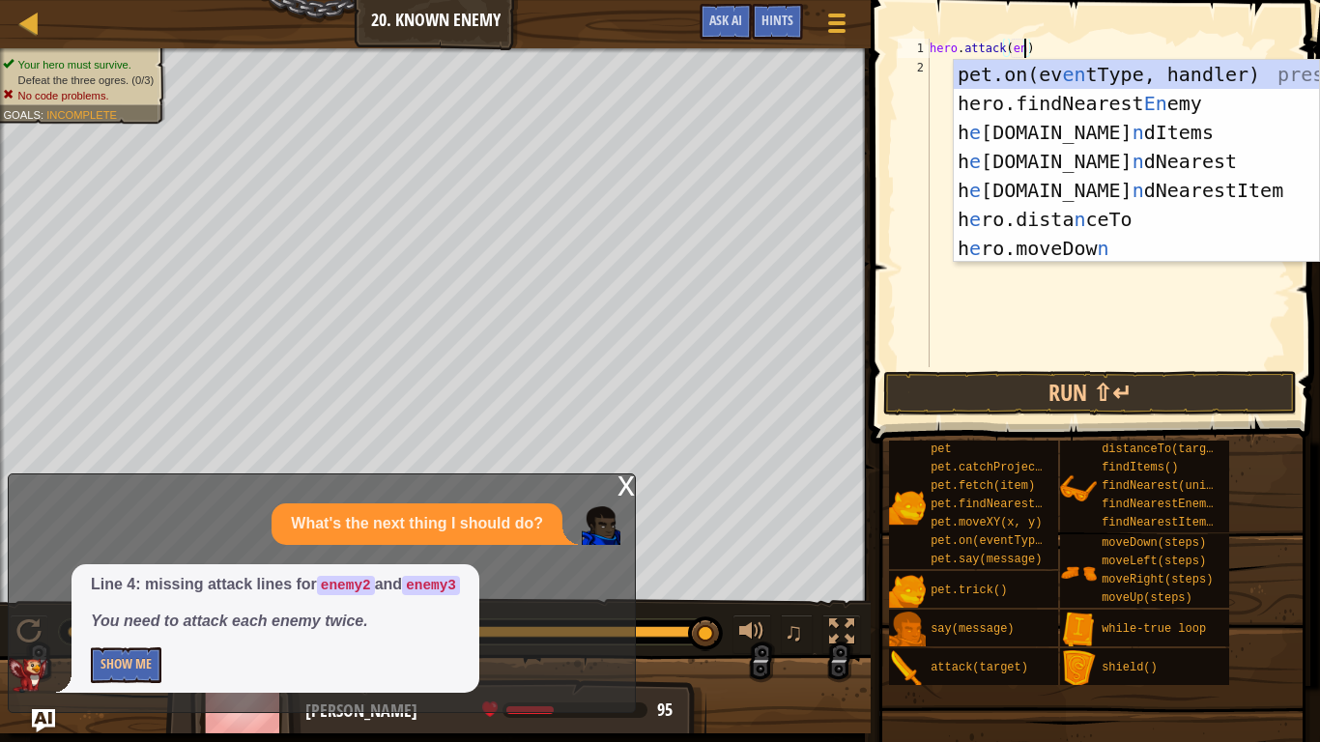
scroll to position [9, 3]
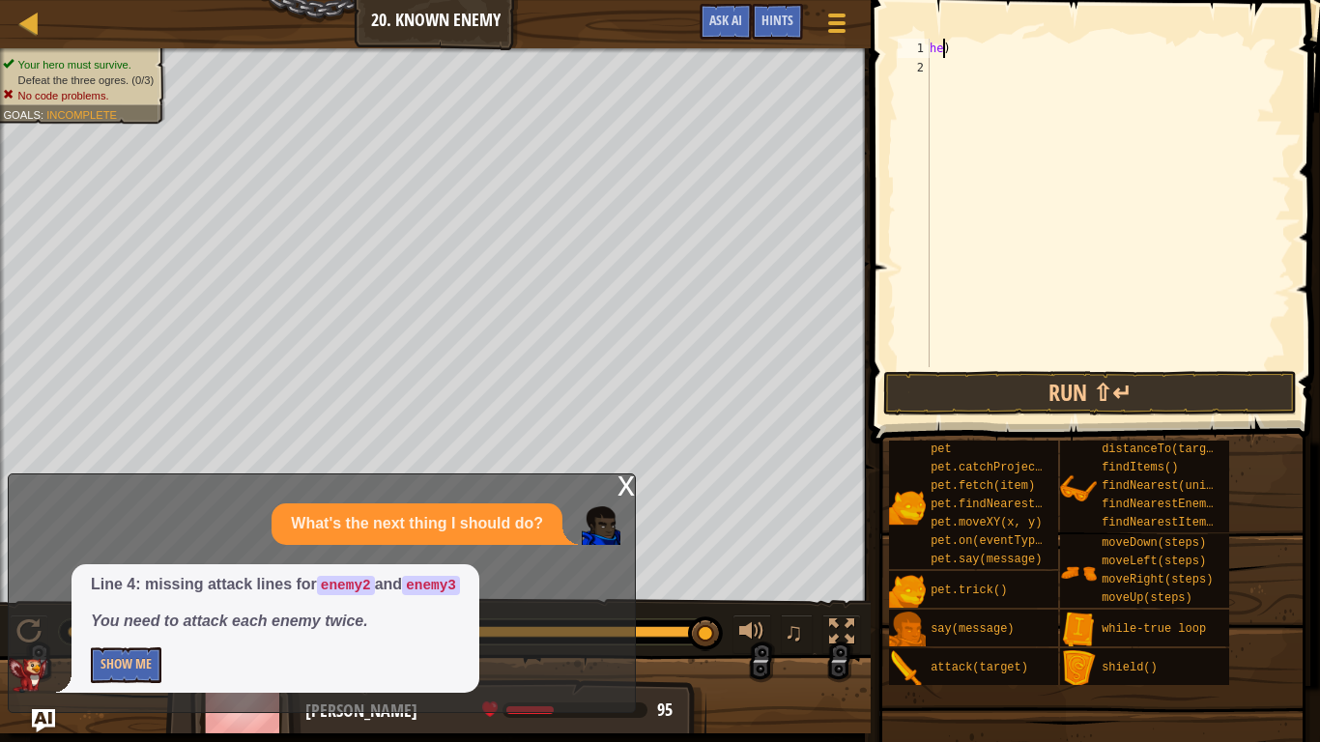
type textarea ")"
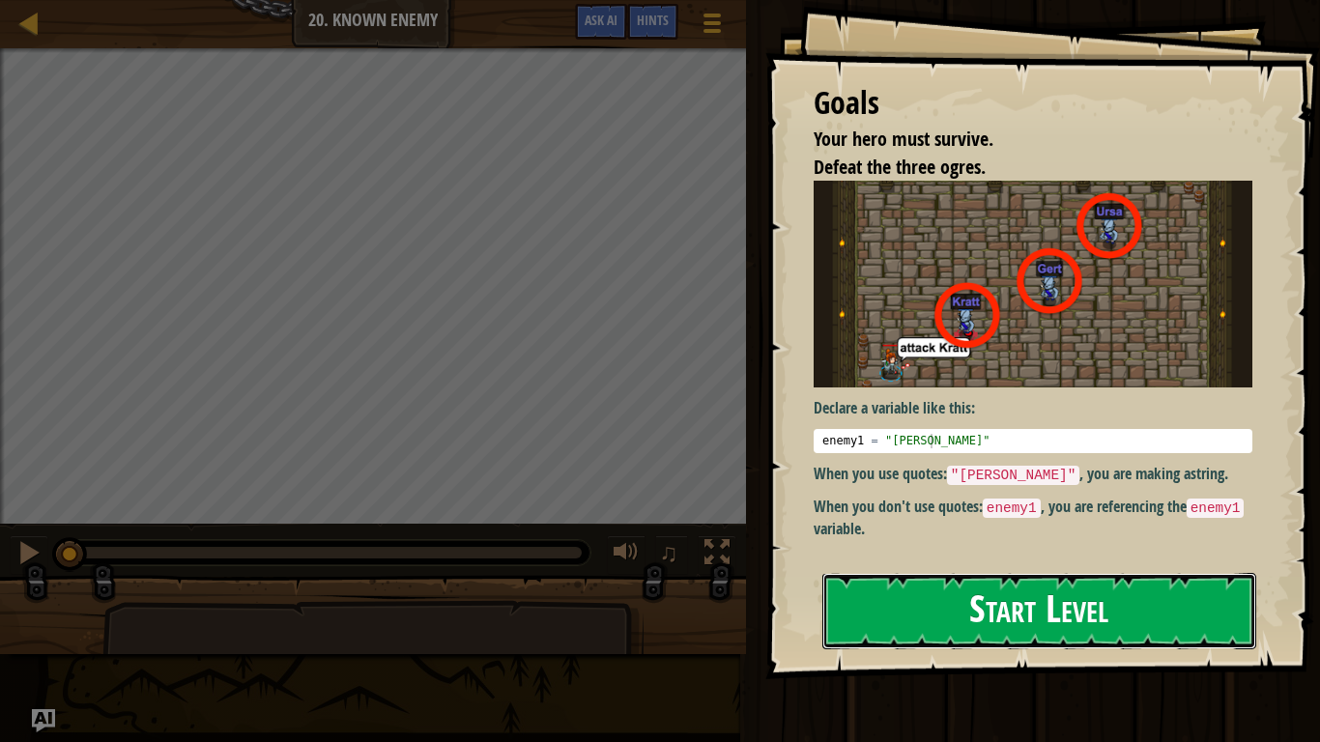
click at [903, 573] on button "Start Level" at bounding box center [1039, 611] width 434 height 76
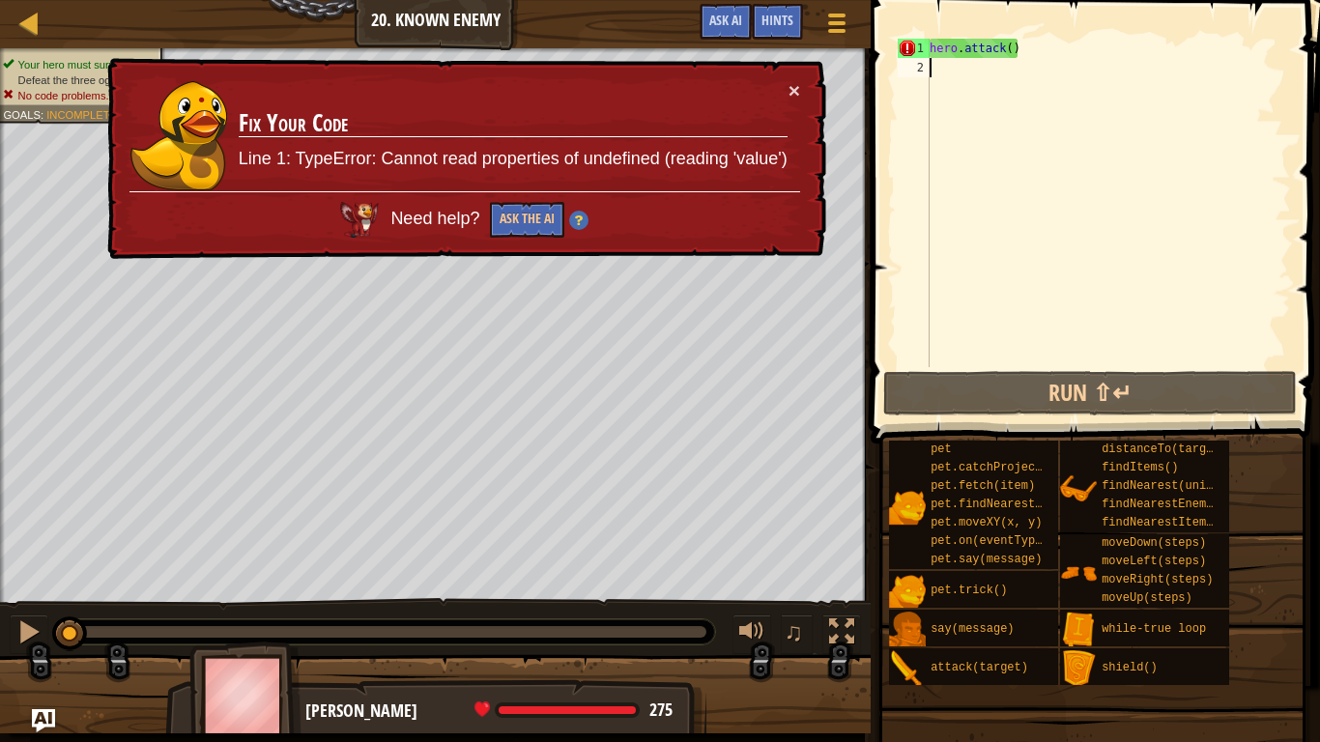
click at [1066, 59] on div "hero . attack ( )" at bounding box center [1107, 222] width 365 height 367
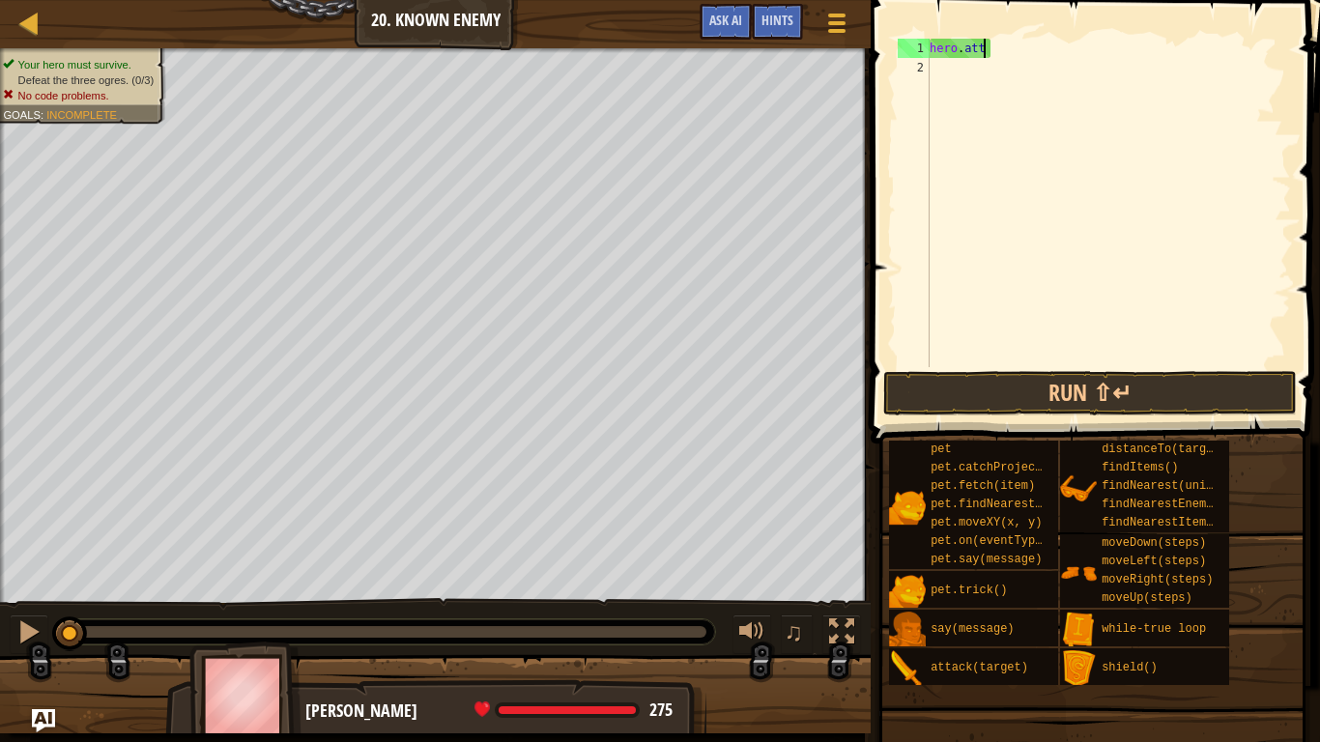
type textarea "h"
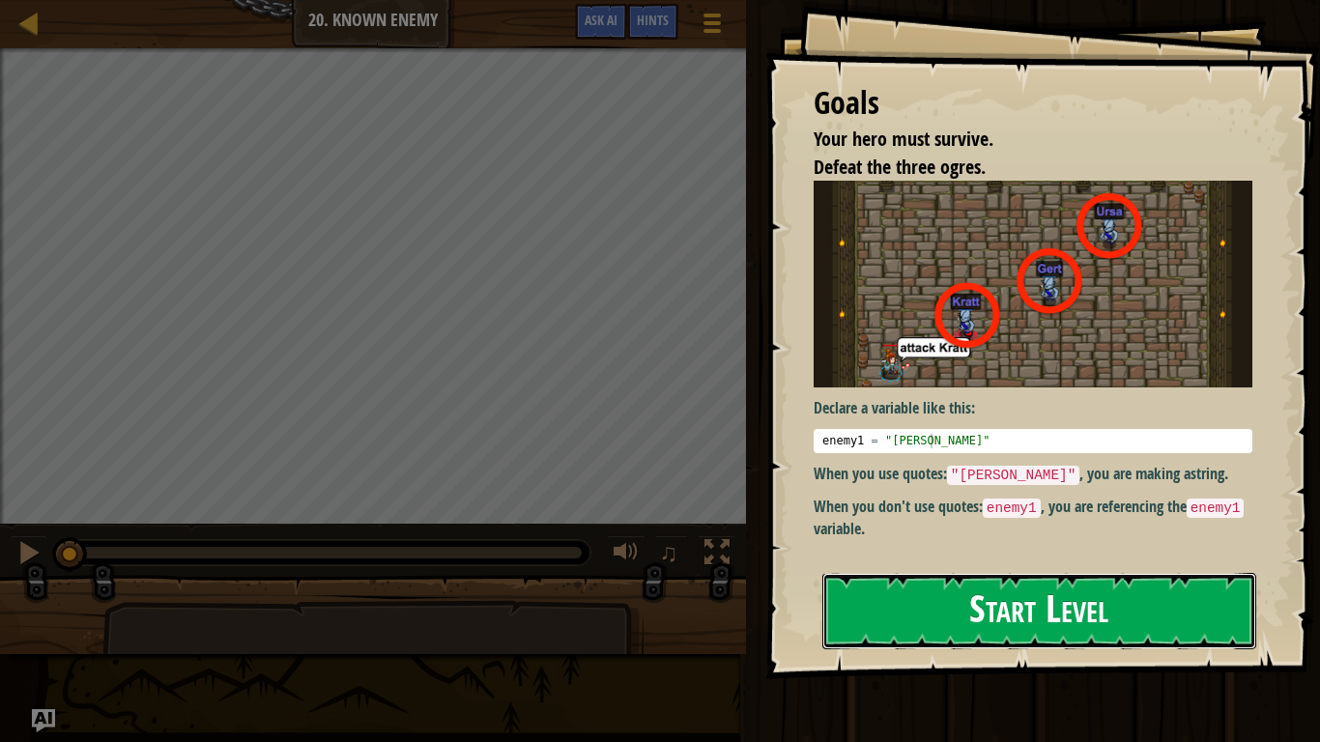
click at [919, 616] on button "Start Level" at bounding box center [1039, 611] width 434 height 76
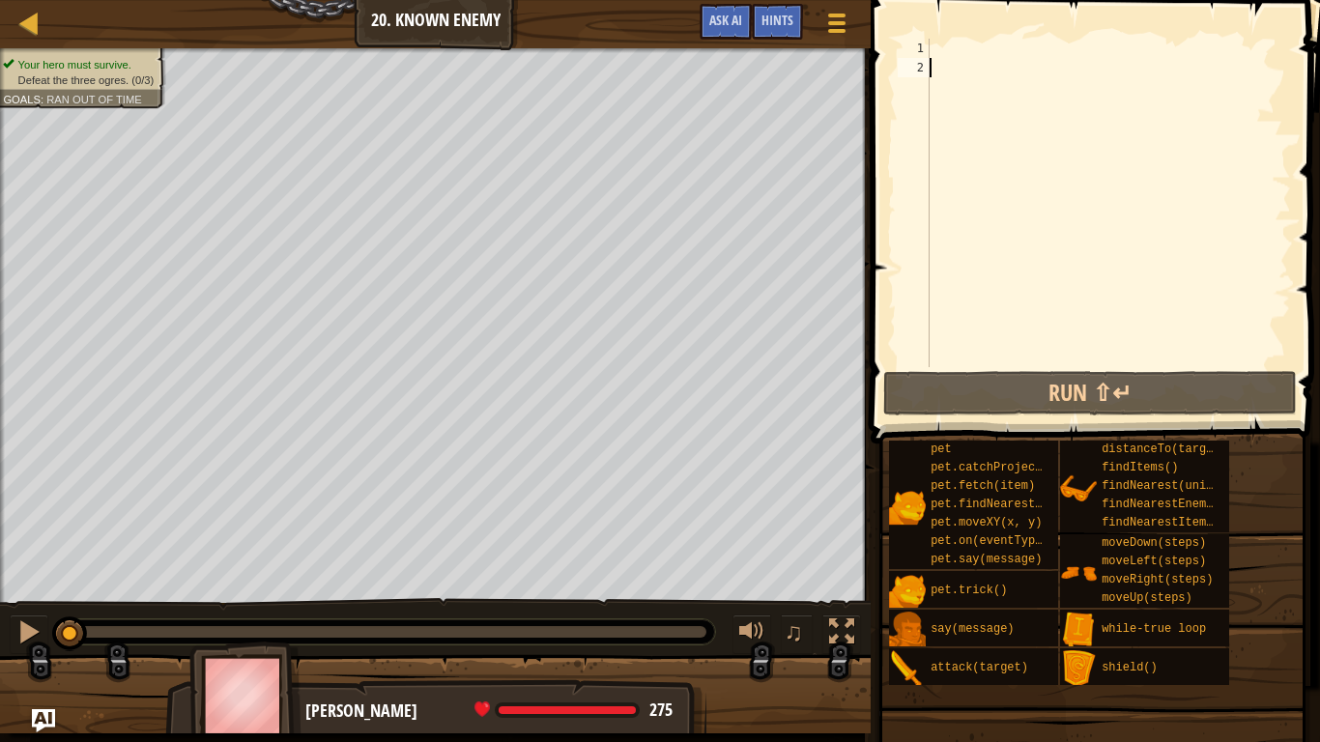
click at [951, 40] on div at bounding box center [1107, 222] width 365 height 367
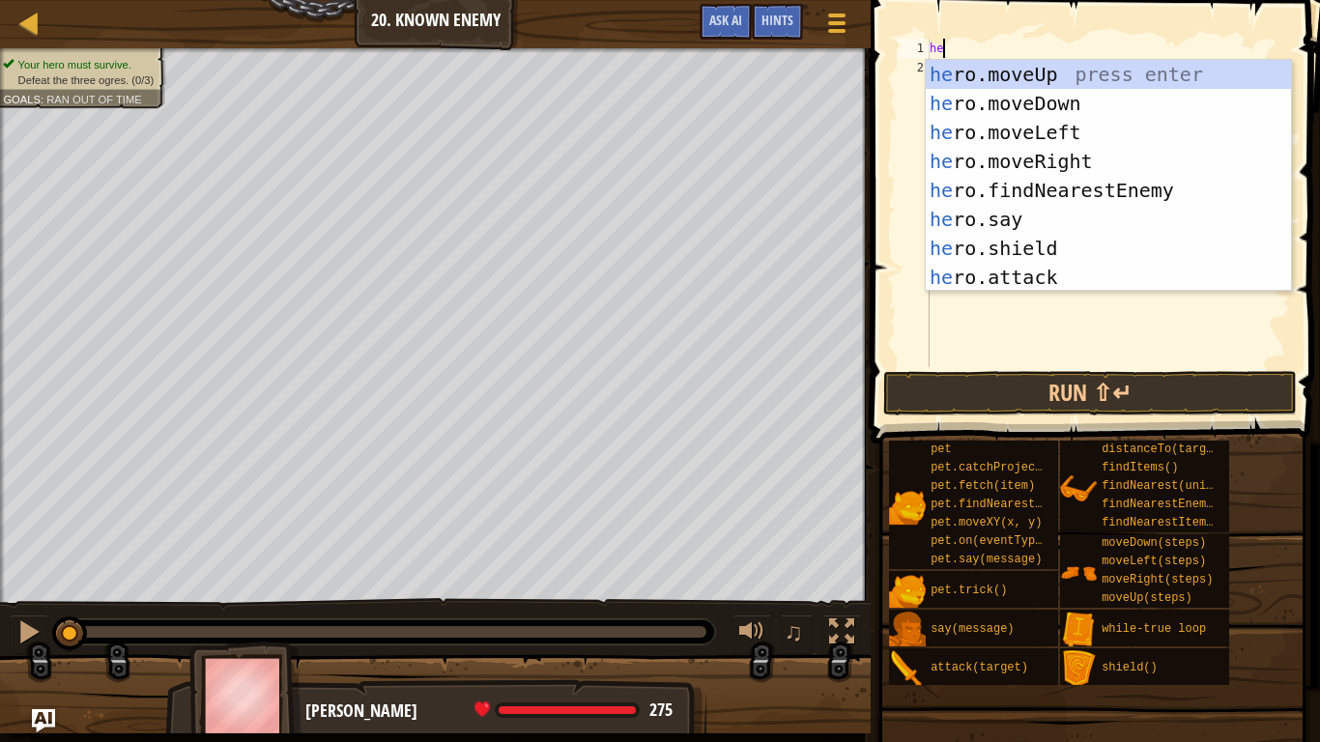
scroll to position [9, 1]
click at [1062, 278] on div "he ro.moveUp press enter he ro.moveDown press enter he ro.moveLeft press enter …" at bounding box center [1107, 205] width 365 height 290
type textarea "hero.attack(enemy)"
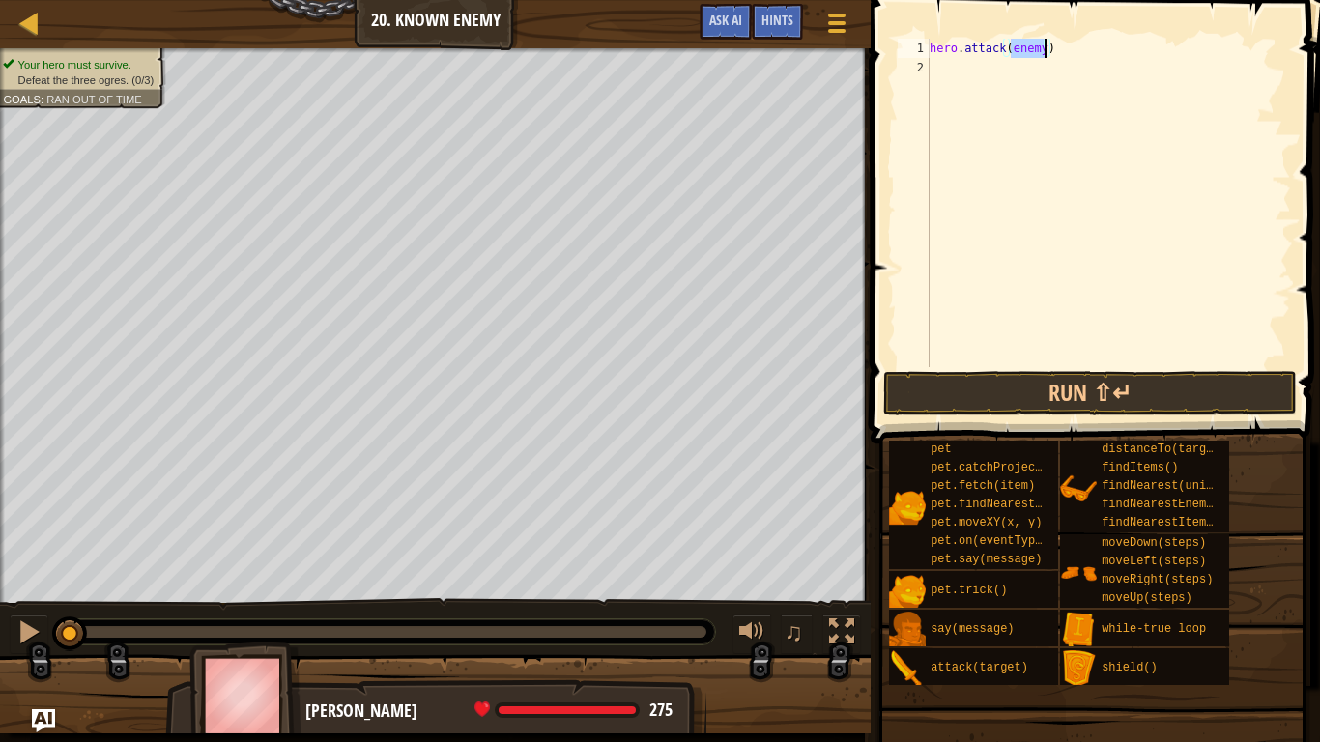
click at [1170, 88] on div "hero . attack ( enemy )" at bounding box center [1107, 222] width 365 height 367
click at [1041, 46] on div "hero . attack ( enemy )" at bounding box center [1107, 222] width 365 height 367
type textarea "hero.attack(enemy2)"
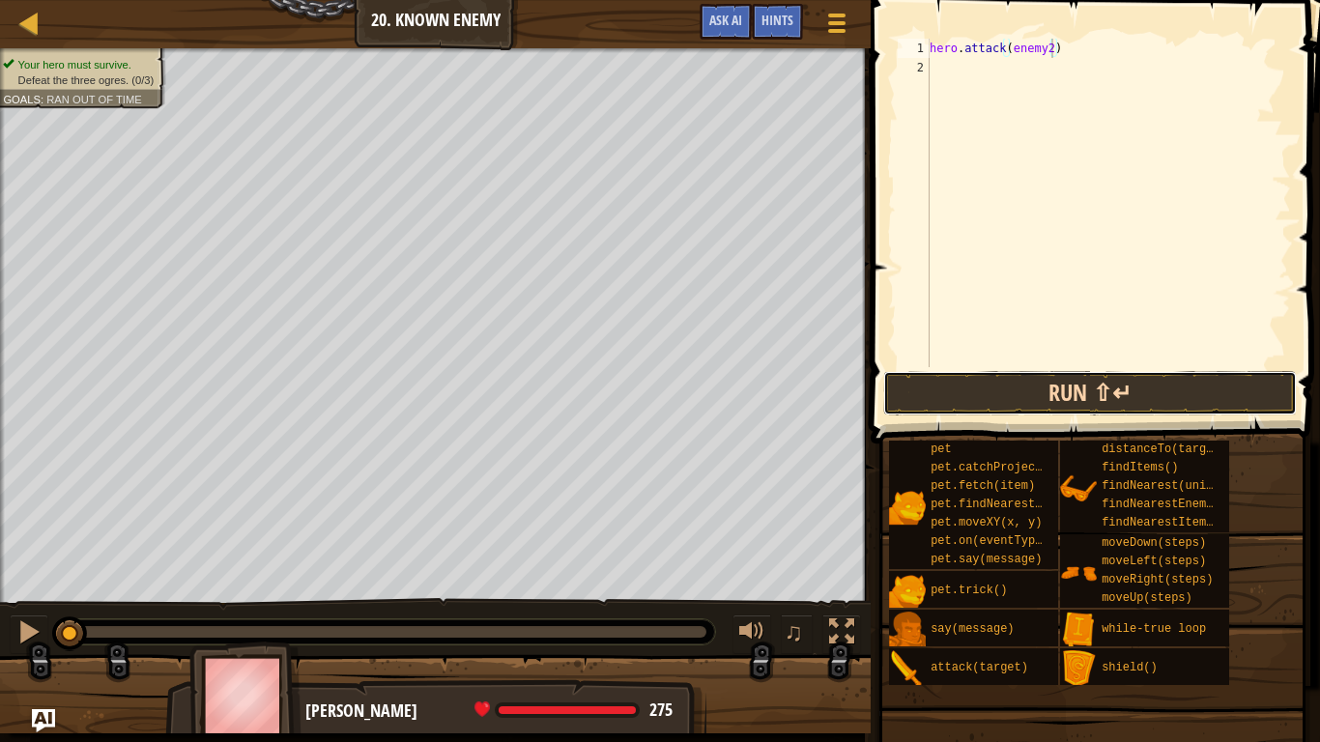
click at [981, 395] on button "Run ⇧↵" at bounding box center [1089, 393] width 413 height 44
